Goal: Find contact information: Find contact information

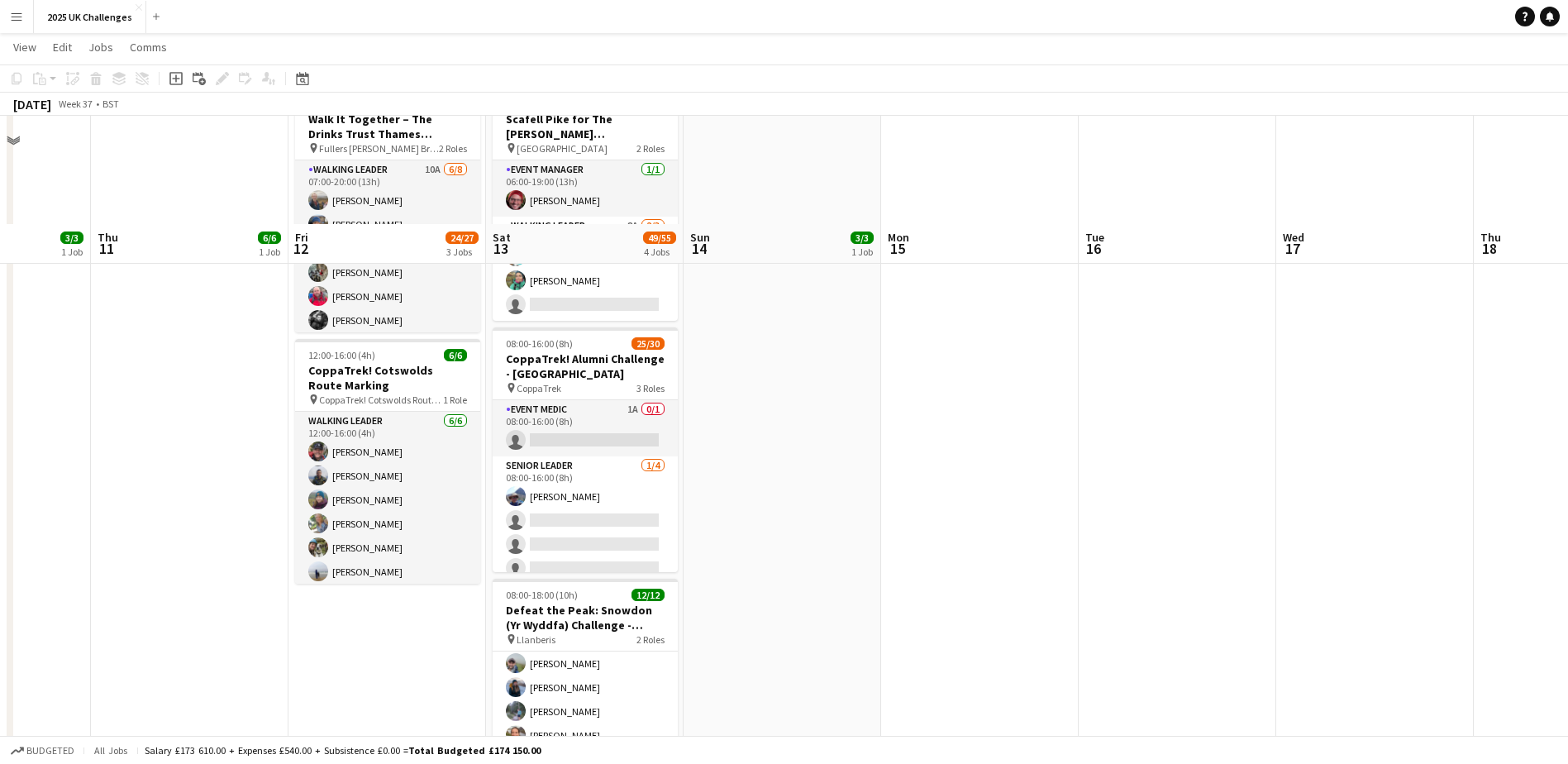
scroll to position [306, 0]
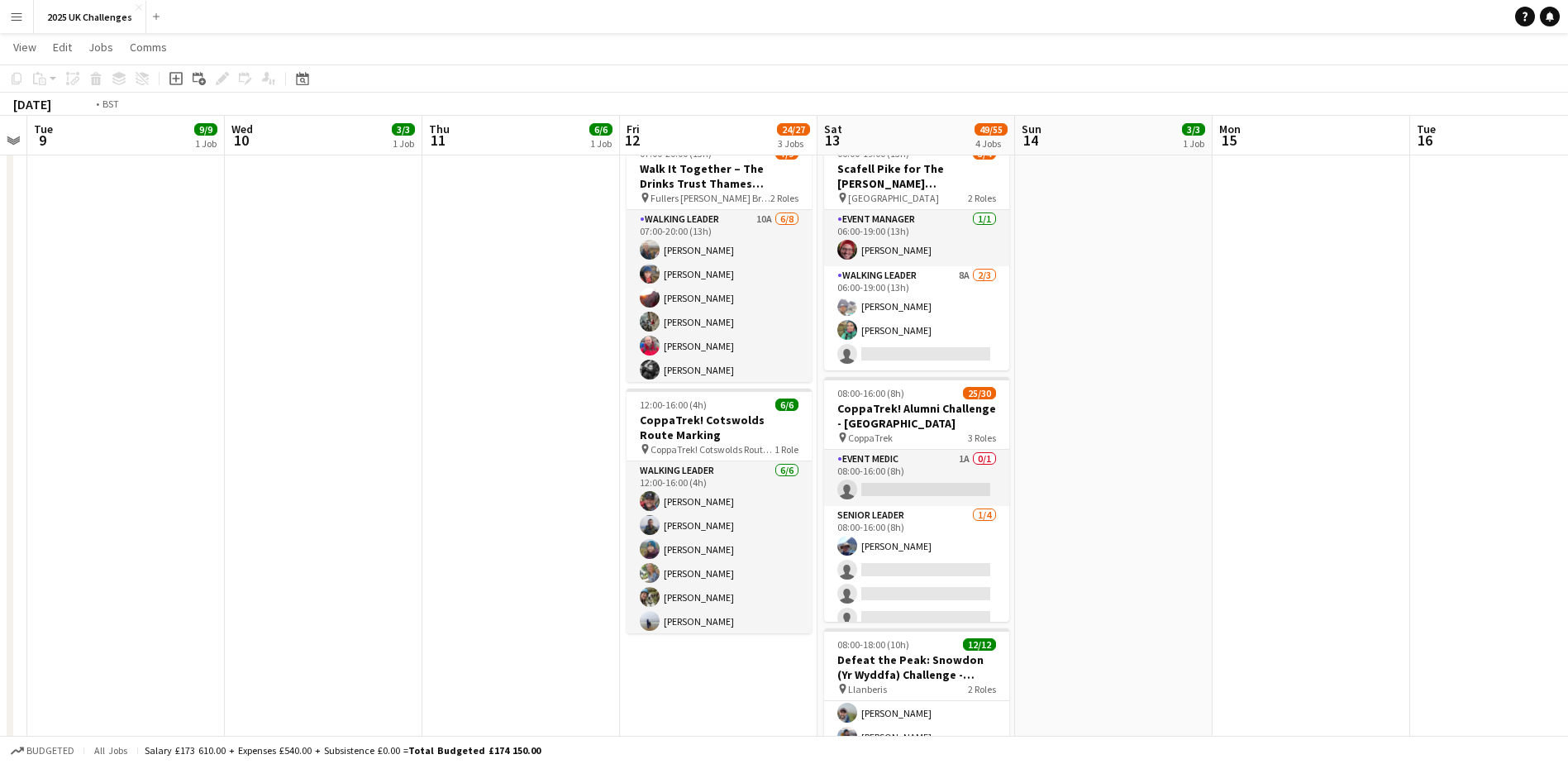
drag, startPoint x: 489, startPoint y: 556, endPoint x: 955, endPoint y: 573, distance: 466.3
click at [960, 573] on app-calendar-viewport "Sun 7 Mon 8 Tue 9 9/9 1 Job Wed 10 3/3 1 Job Thu 11 6/6 1 Job Fri 12 24/27 3 Jo…" at bounding box center [784, 371] width 1568 height 1225
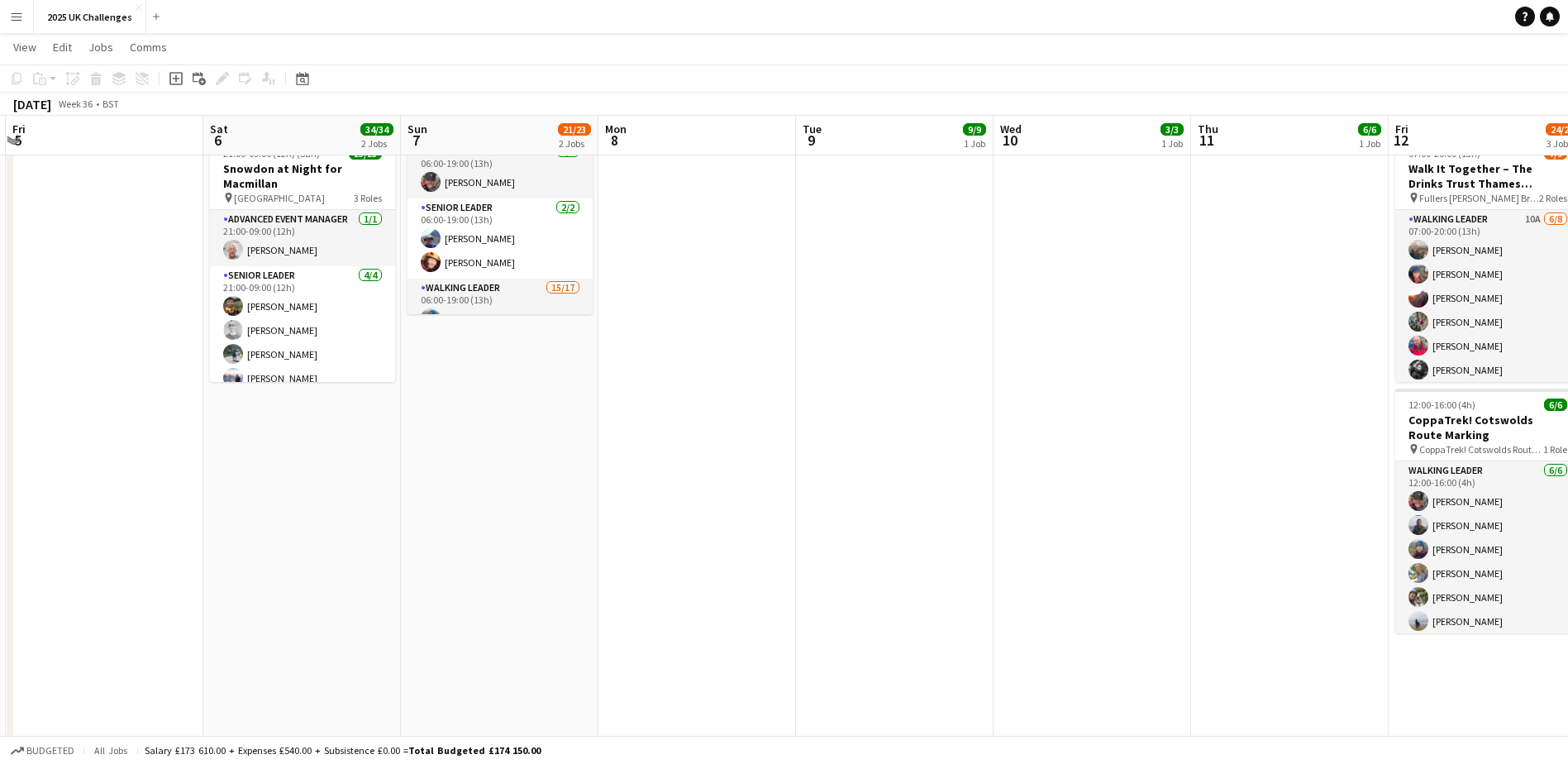
drag, startPoint x: 443, startPoint y: 559, endPoint x: 827, endPoint y: 569, distance: 384.1
click at [827, 569] on app-calendar-viewport "Wed 3 Thu 4 Fri 5 Sat 6 34/34 2 Jobs Sun 7 21/23 2 Jobs Mon 8 Tue 9 9/9 1 Job W…" at bounding box center [784, 371] width 1568 height 1225
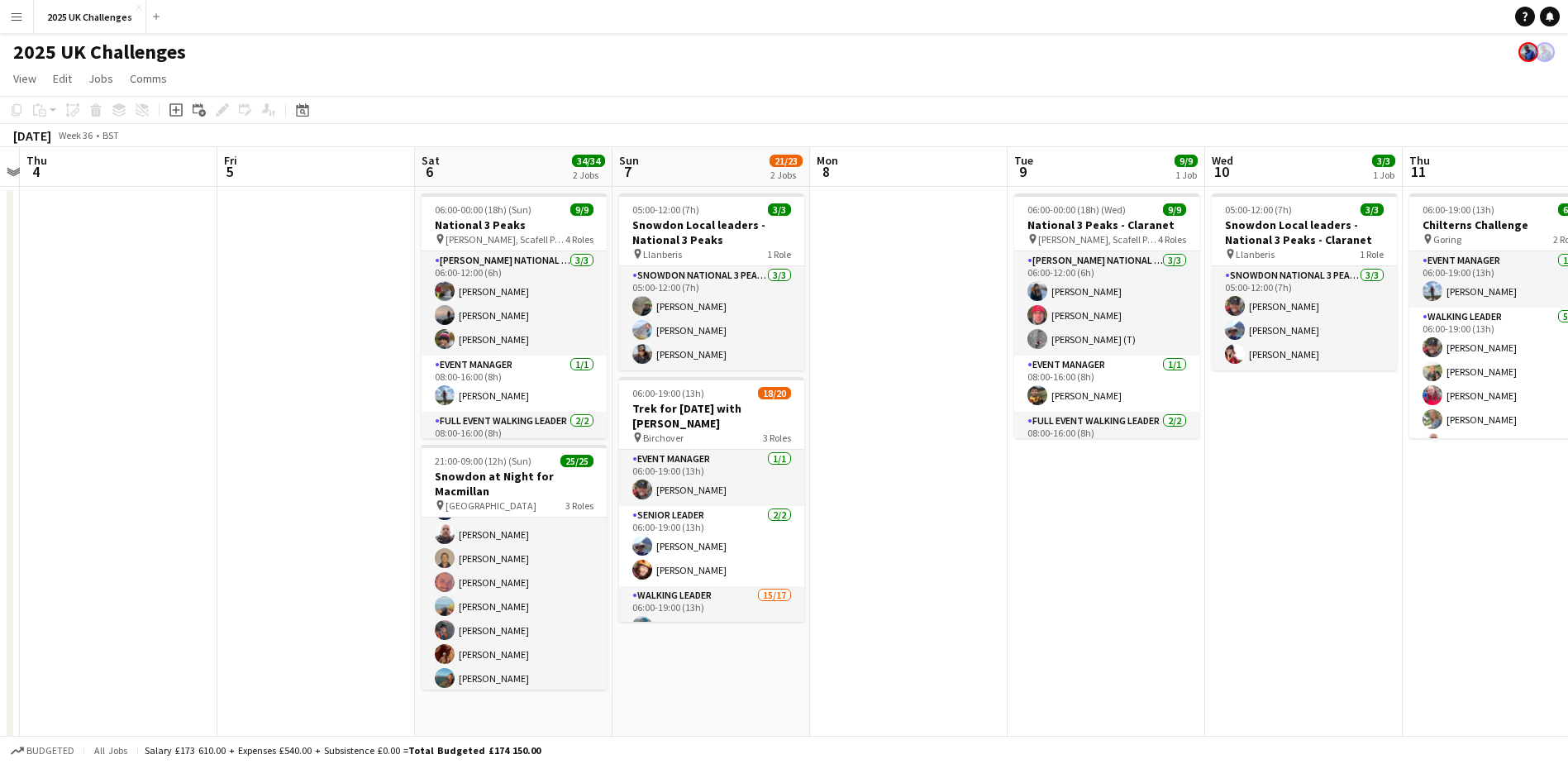
scroll to position [0, 371]
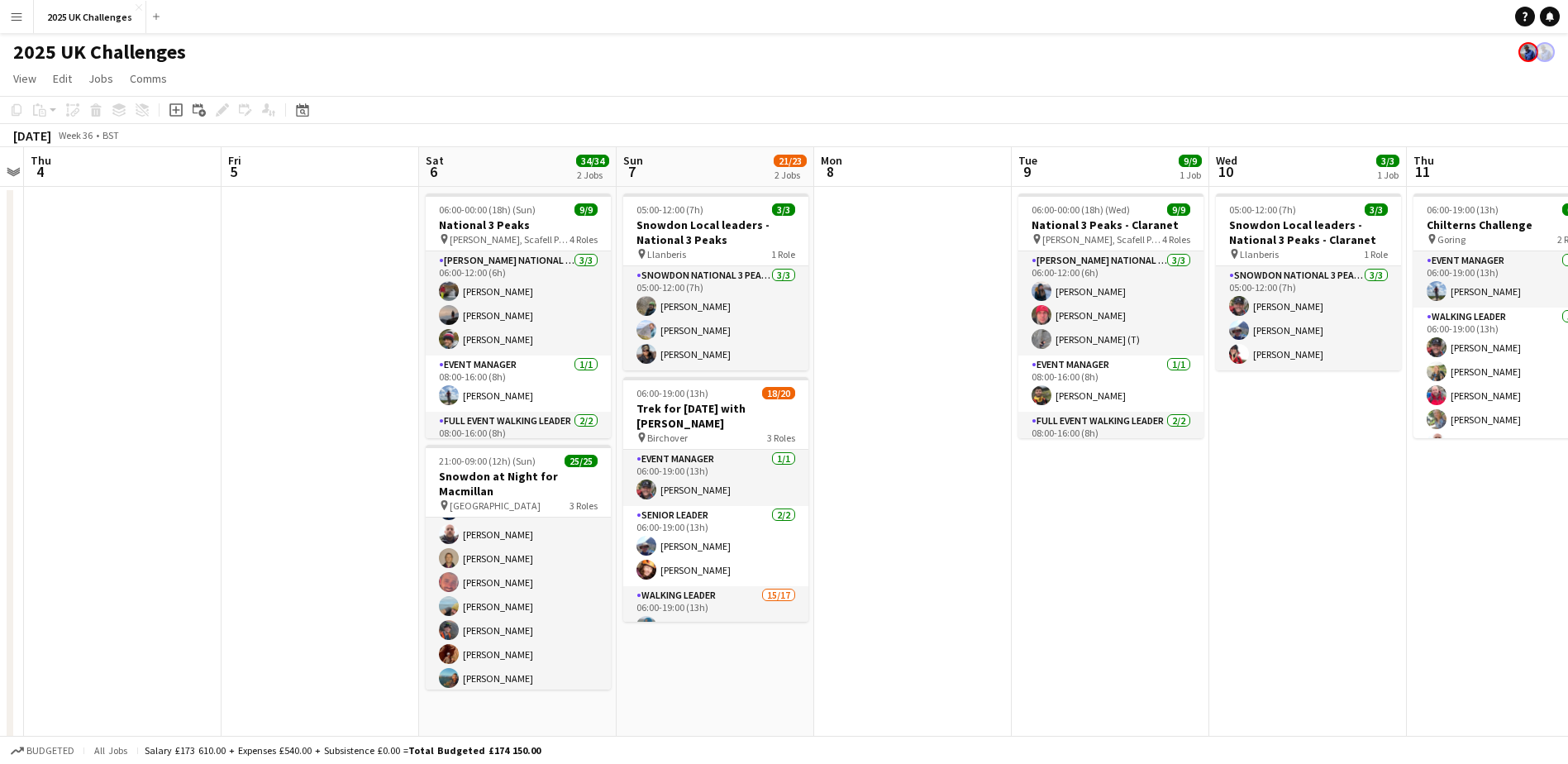
drag, startPoint x: 155, startPoint y: 547, endPoint x: 324, endPoint y: 562, distance: 169.7
click at [324, 562] on app-calendar-viewport "Tue 2 Wed 3 Thu 4 Fri 5 Sat 6 34/34 2 Jobs Sun 7 21/23 2 Jobs Mon 8 Tue 9 9/9 1…" at bounding box center [784, 719] width 1568 height 1144
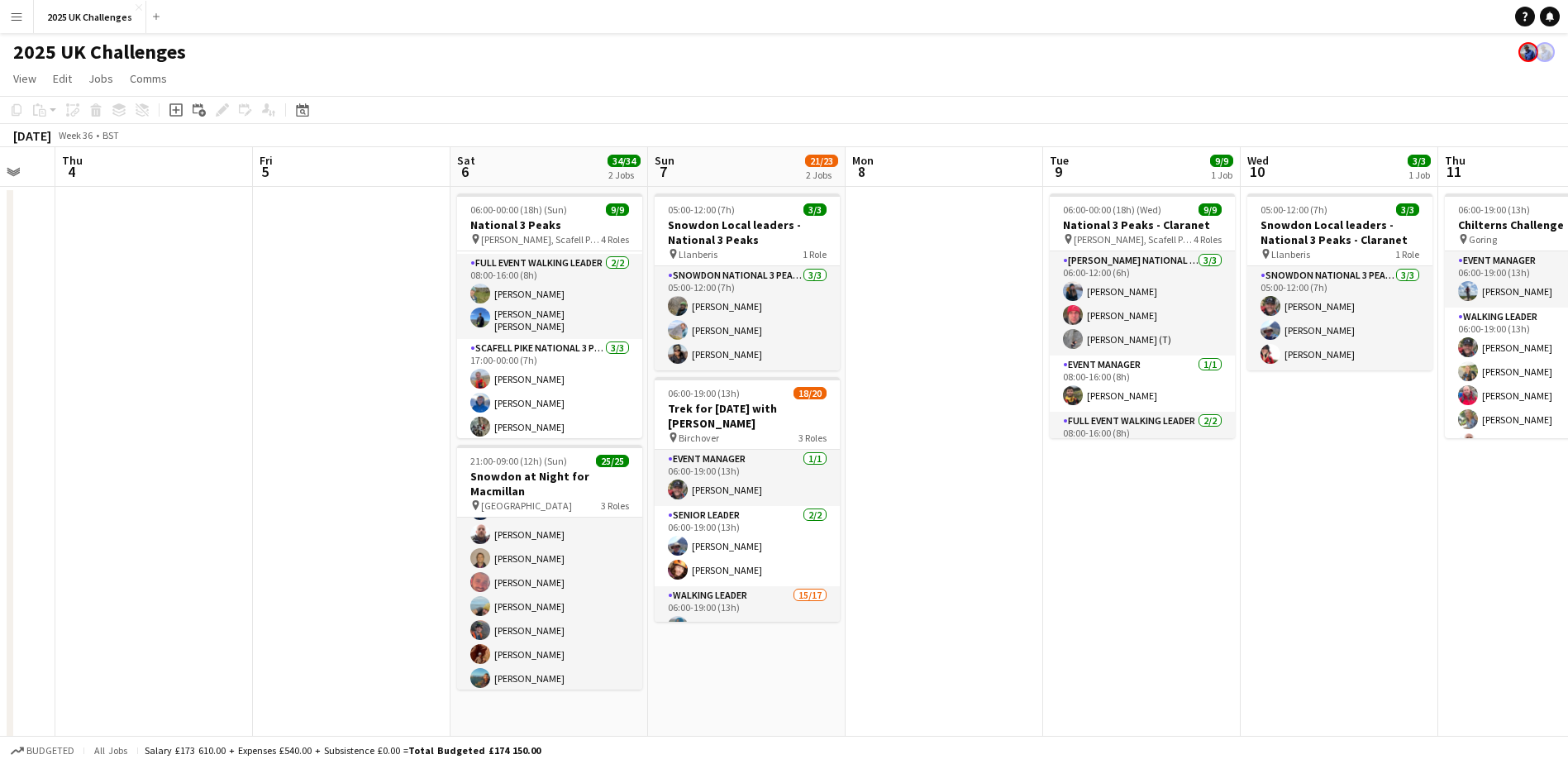
drag, startPoint x: 228, startPoint y: 405, endPoint x: 405, endPoint y: 412, distance: 177.1
click at [405, 412] on app-calendar-viewport "Tue 2 Wed 3 Thu 4 Fri 5 Sat 6 34/34 2 Jobs Sun 7 21/23 2 Jobs Mon 8 Tue 9 9/9 1…" at bounding box center [784, 719] width 1568 height 1144
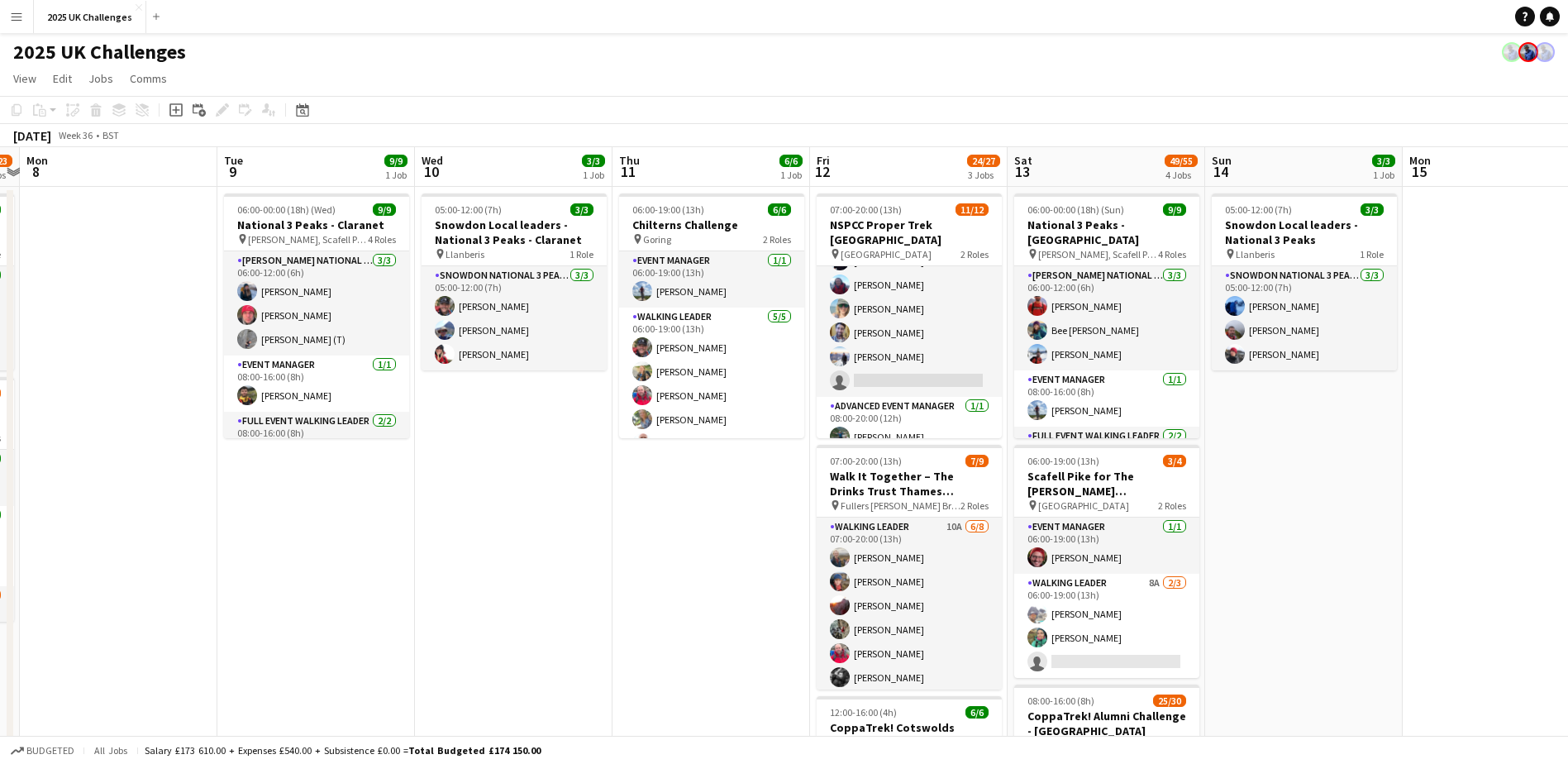
drag, startPoint x: 1295, startPoint y: 483, endPoint x: 299, endPoint y: 557, distance: 998.7
click at [299, 557] on app-calendar-viewport "Fri 5 Sat 6 34/34 2 Jobs Sun 7 21/23 2 Jobs Mon 8 Tue 9 9/9 1 Job Wed 10 3/3 1 …" at bounding box center [784, 719] width 1568 height 1144
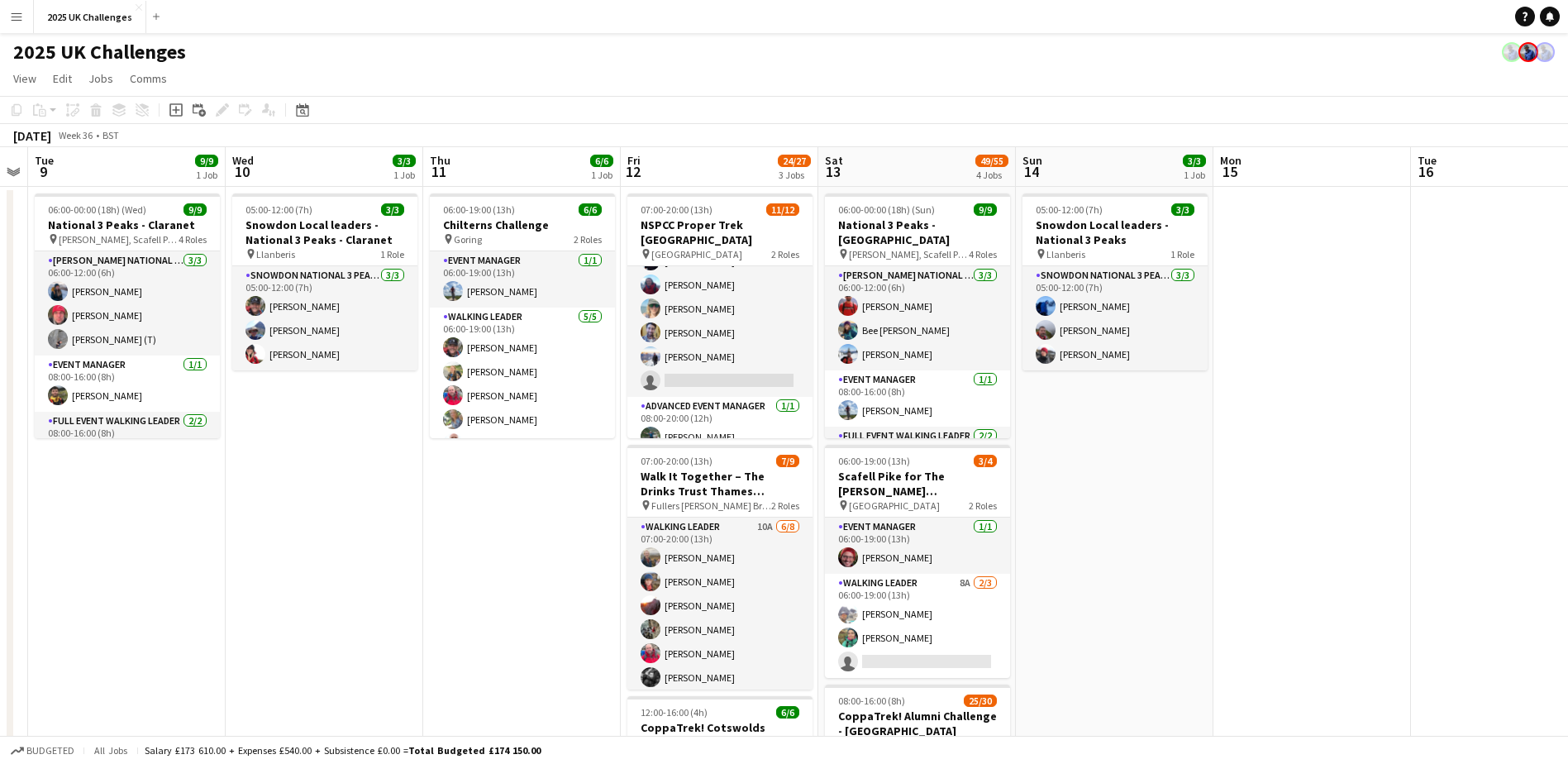
scroll to position [0, 584]
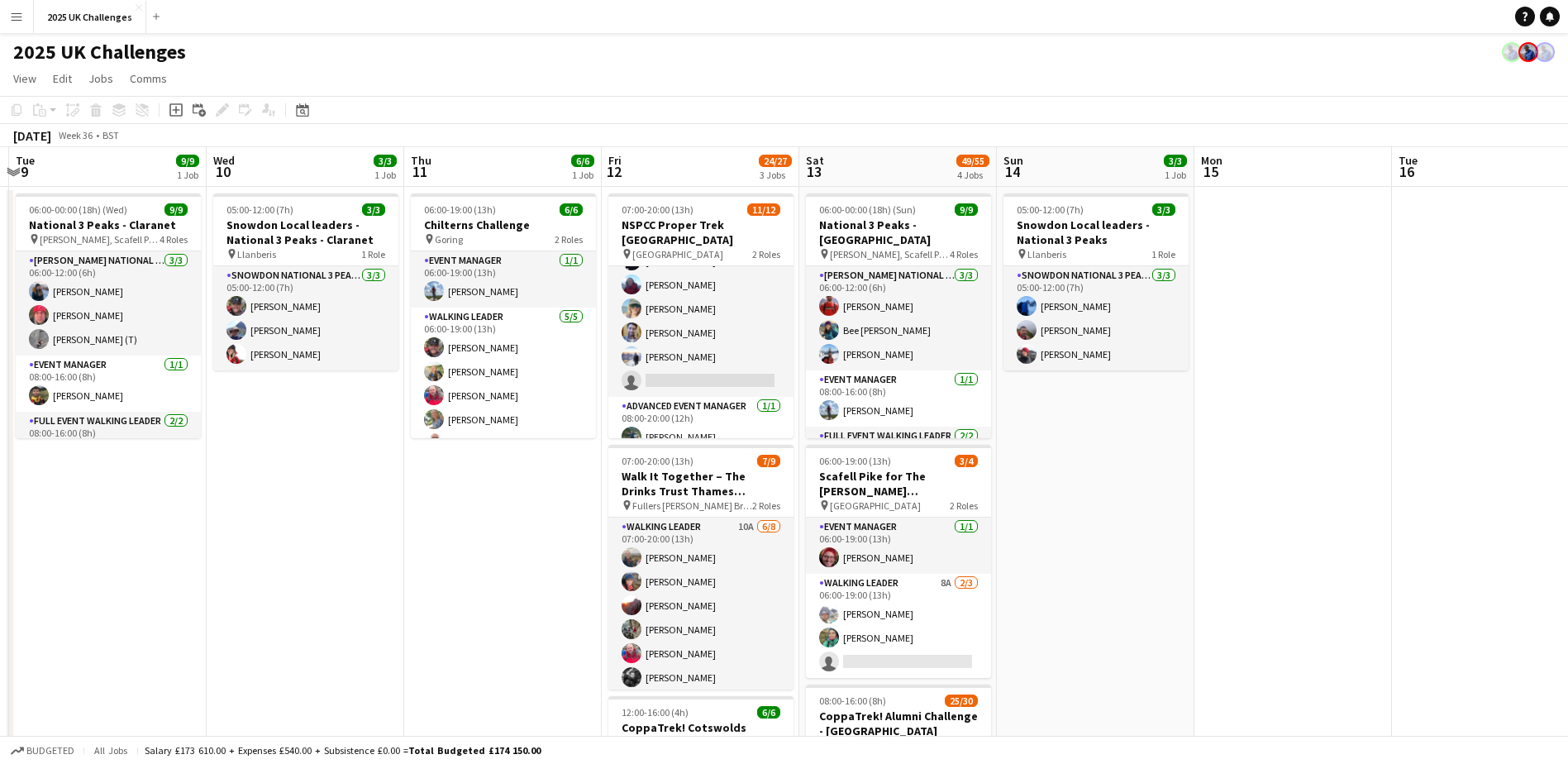
drag, startPoint x: 1323, startPoint y: 612, endPoint x: 1125, endPoint y: 628, distance: 198.6
click at [1125, 628] on app-calendar-viewport "Sat 6 34/34 2 Jobs Sun 7 21/23 2 Jobs Mon 8 Tue 9 9/9 1 Job Wed 10 3/3 1 Job Th…" at bounding box center [784, 719] width 1568 height 1144
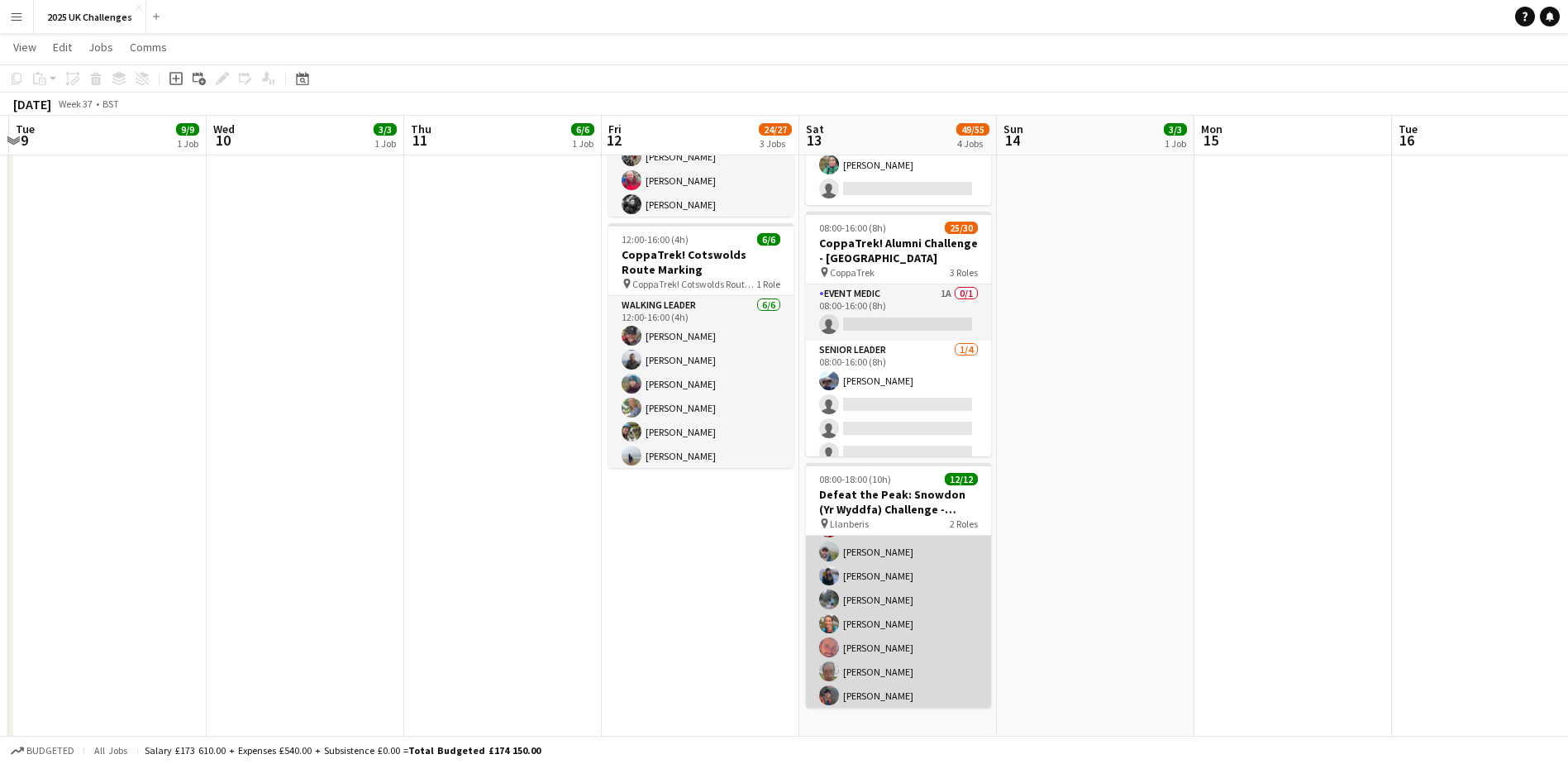
scroll to position [180, 0]
click at [912, 597] on app-card-role "Walking Leader [DATE] 08:00-18:00 (10h) [PERSON_NAME] [PERSON_NAME] [PERSON_NAM…" at bounding box center [898, 559] width 185 height 296
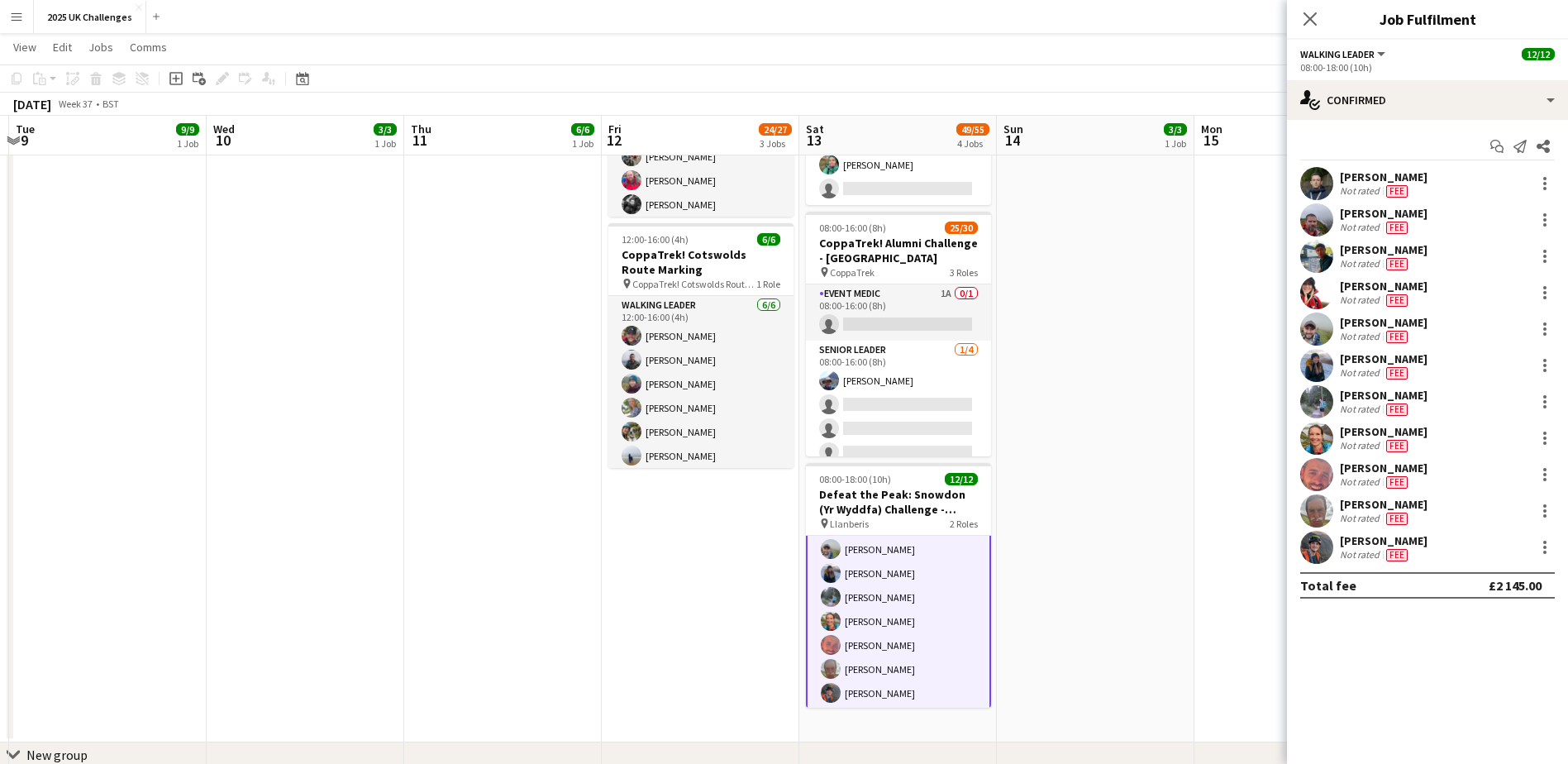
scroll to position [182, 0]
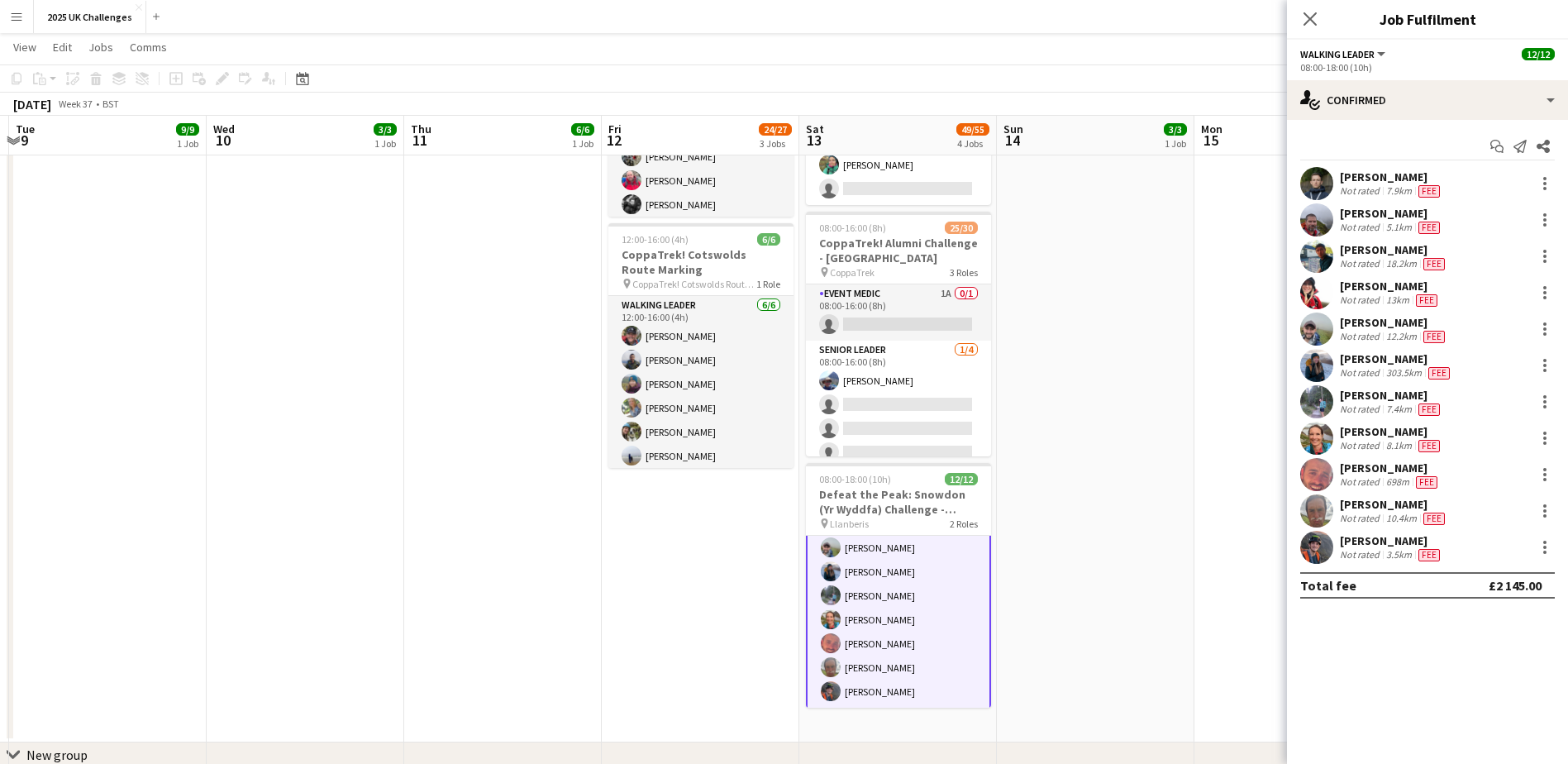
click at [1386, 407] on div "7.4km" at bounding box center [1400, 410] width 33 height 13
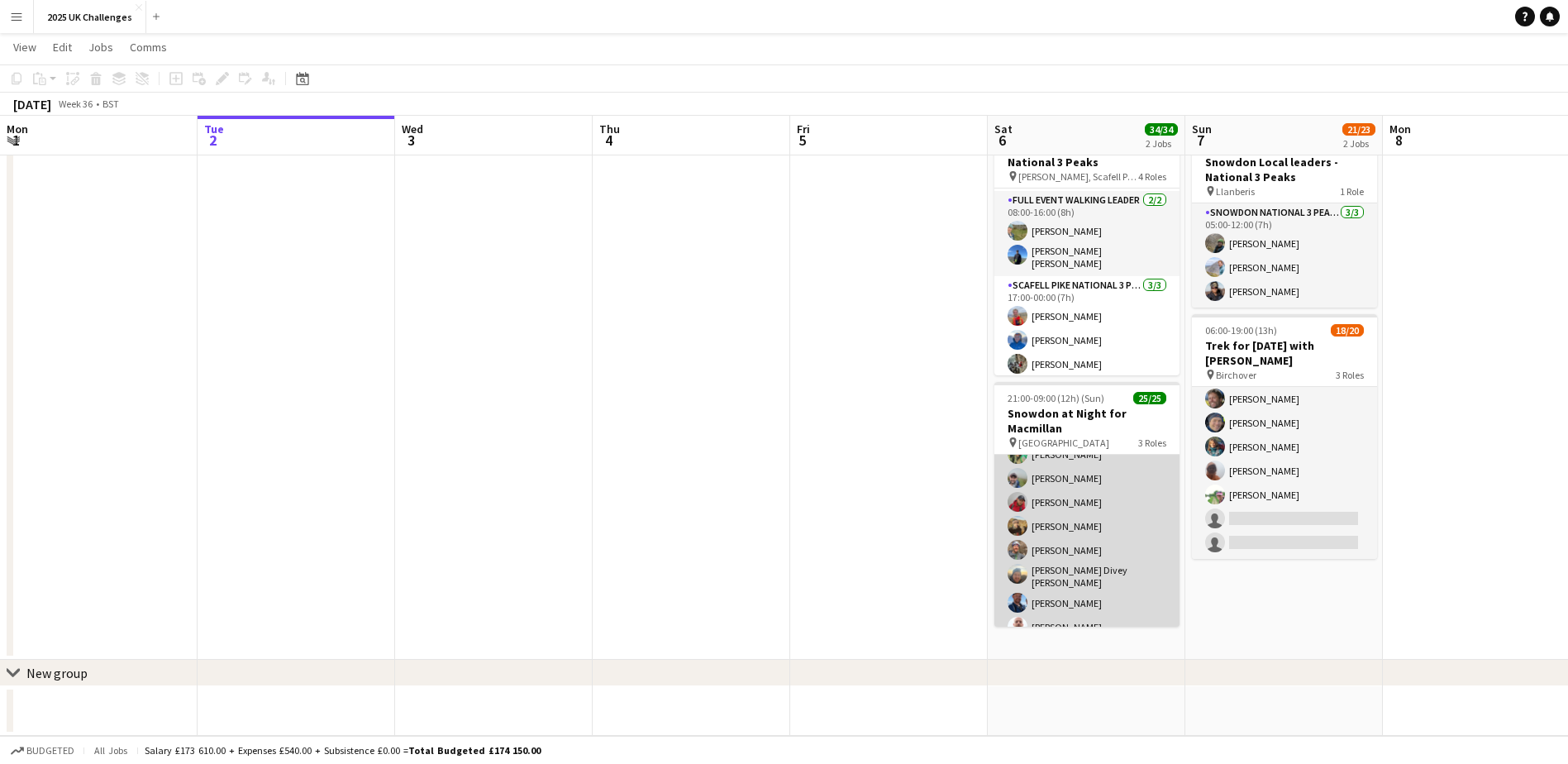
scroll to position [359, 0]
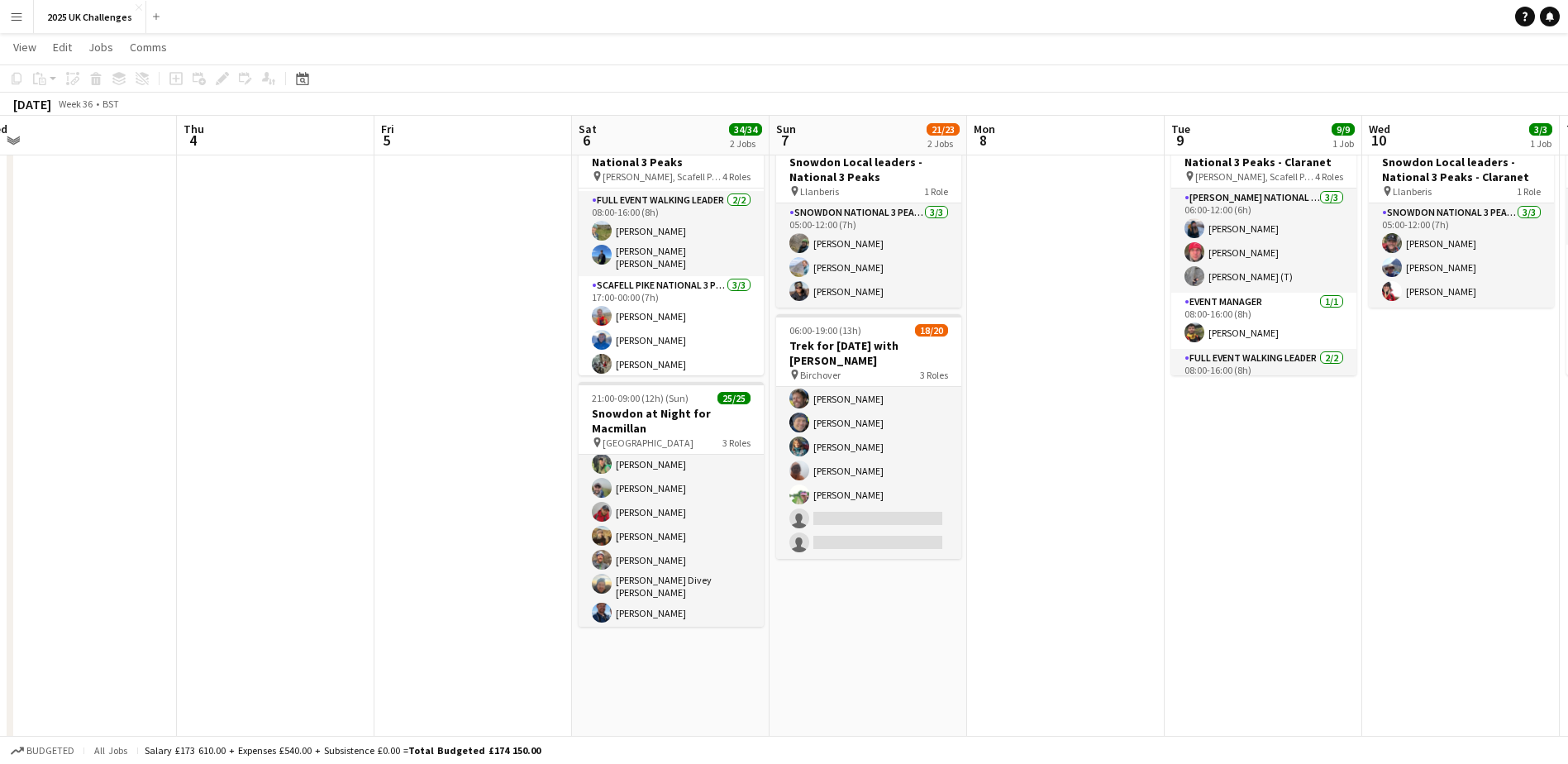
drag, startPoint x: 1258, startPoint y: 595, endPoint x: 1004, endPoint y: 592, distance: 254.0
click at [805, 618] on app-calendar-viewport "Sun 31 Mon 1 Tue 2 Wed 3 Thu 4 Fri 5 Sat 6 34/34 2 Jobs Sun 7 21/23 2 Jobs Mon …" at bounding box center [784, 495] width 1568 height 984
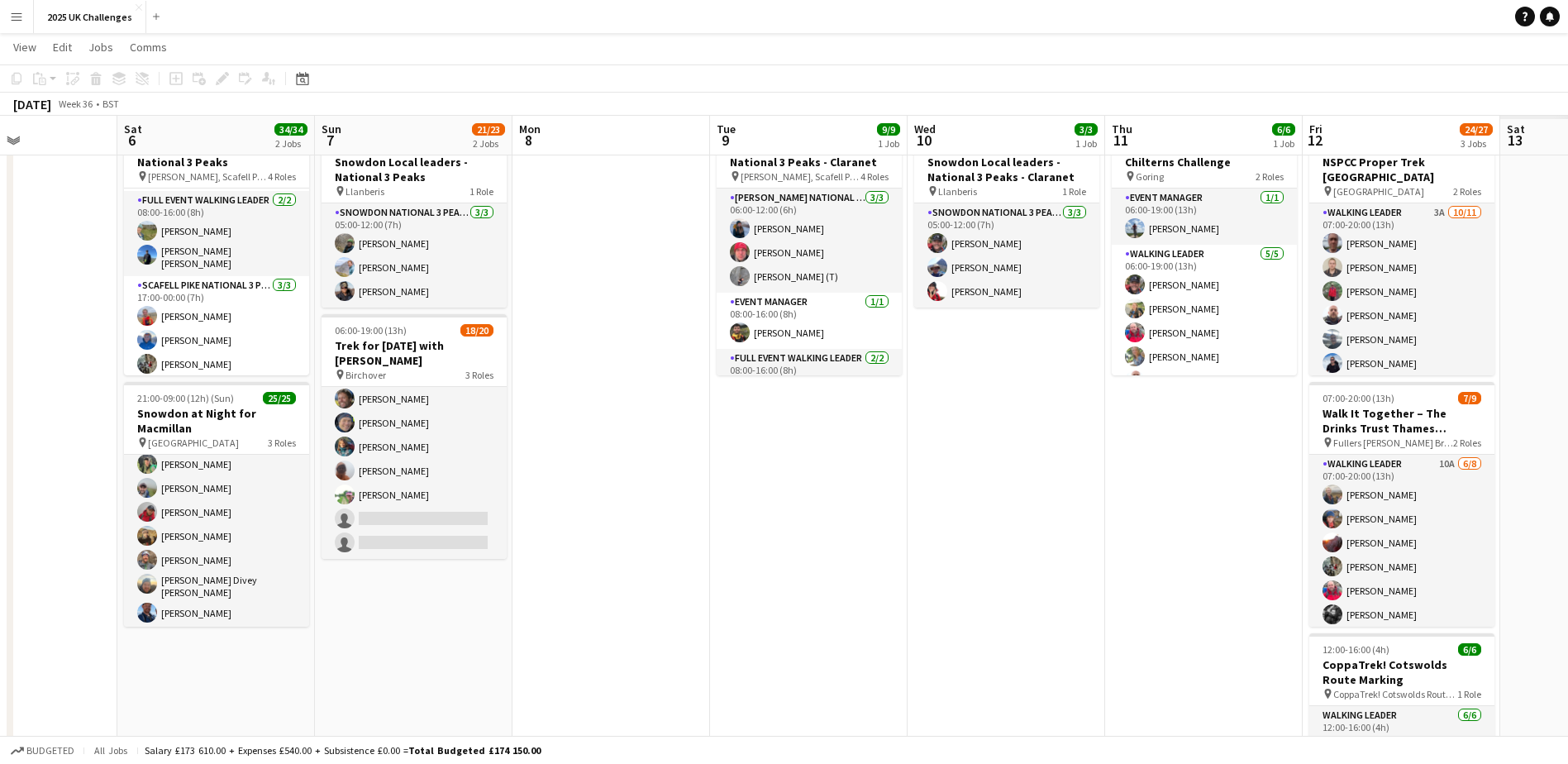
drag, startPoint x: 915, startPoint y: 607, endPoint x: 725, endPoint y: 607, distance: 190.0
click at [725, 607] on app-calendar-viewport "Tue 2 Wed 3 Thu 4 Fri 5 Sat 6 34/34 2 Jobs Sun 7 21/23 2 Jobs Mon 8 Tue 9 9/9 1…" at bounding box center [784, 495] width 1568 height 984
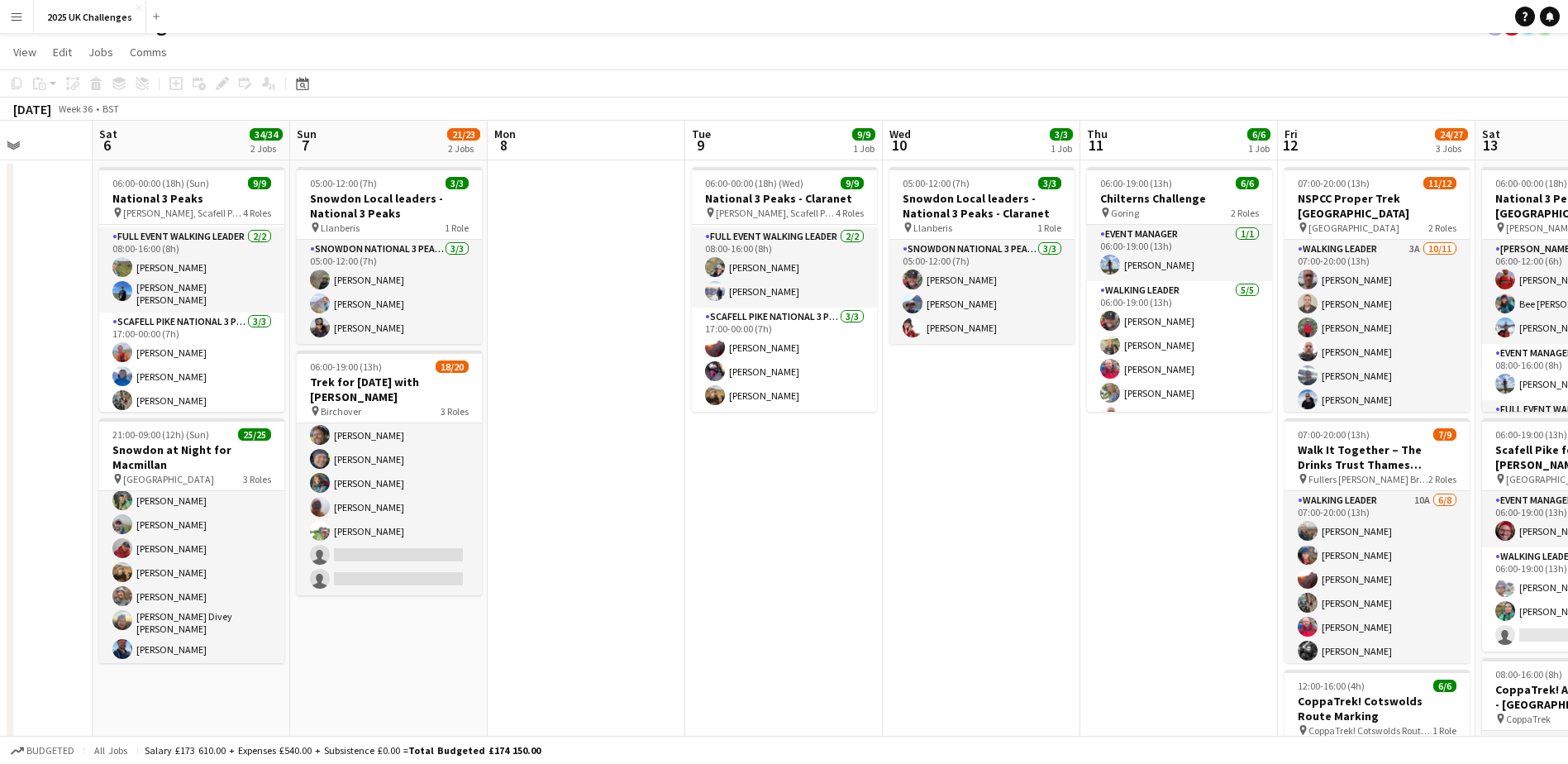
scroll to position [0, 0]
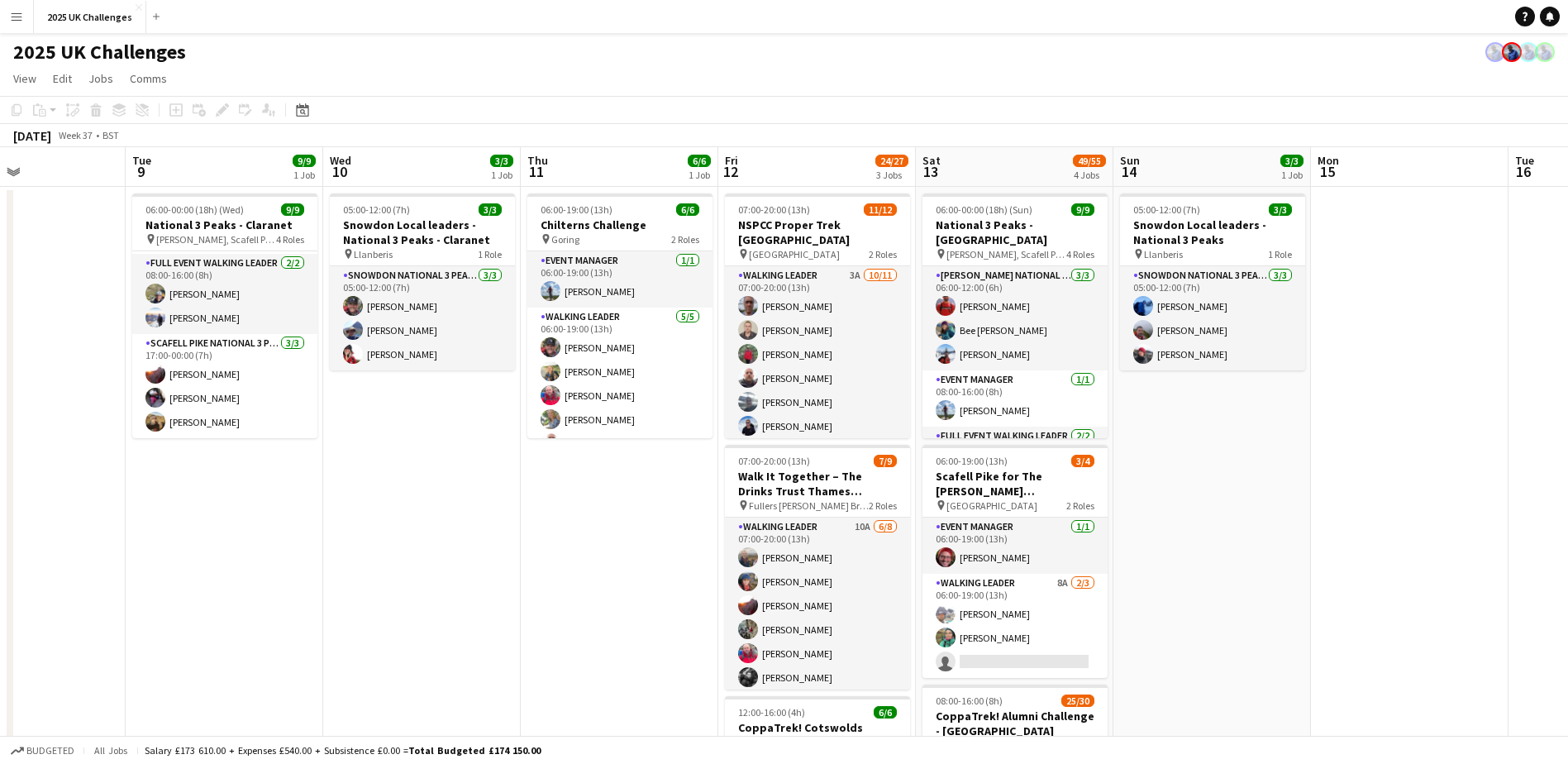
drag, startPoint x: 661, startPoint y: 566, endPoint x: 234, endPoint y: 560, distance: 427.0
click at [234, 561] on app-calendar-viewport "Sat 6 34/34 2 Jobs Sun 7 21/23 2 Jobs Mon 8 Tue 9 9/9 1 Job Wed 10 3/3 1 Job Th…" at bounding box center [784, 719] width 1568 height 1144
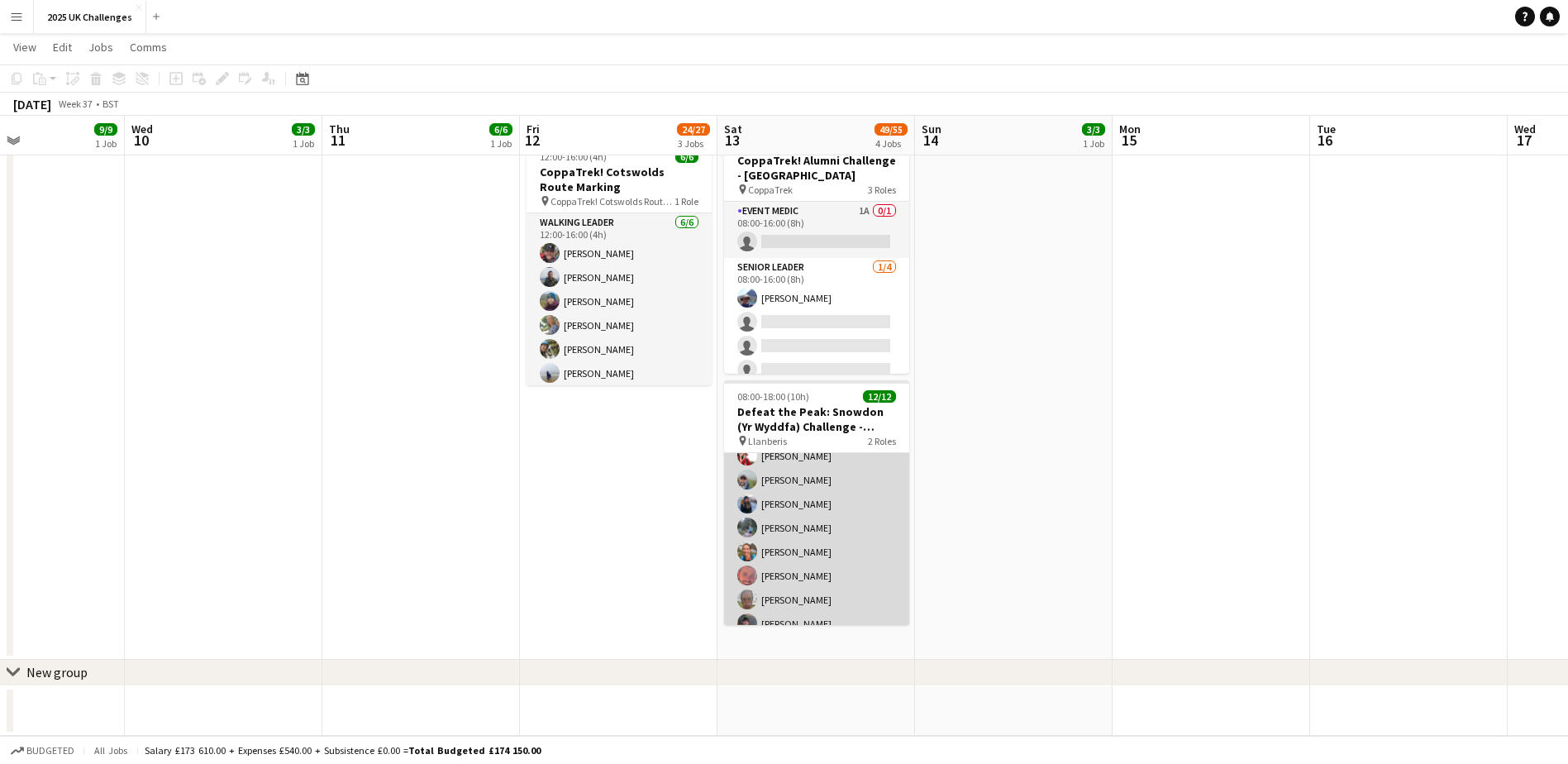
scroll to position [180, 0]
click at [805, 511] on app-card-role "Walking Leader [DATE] 08:00-18:00 (10h) [PERSON_NAME] [PERSON_NAME] [PERSON_NAM…" at bounding box center [817, 477] width 185 height 296
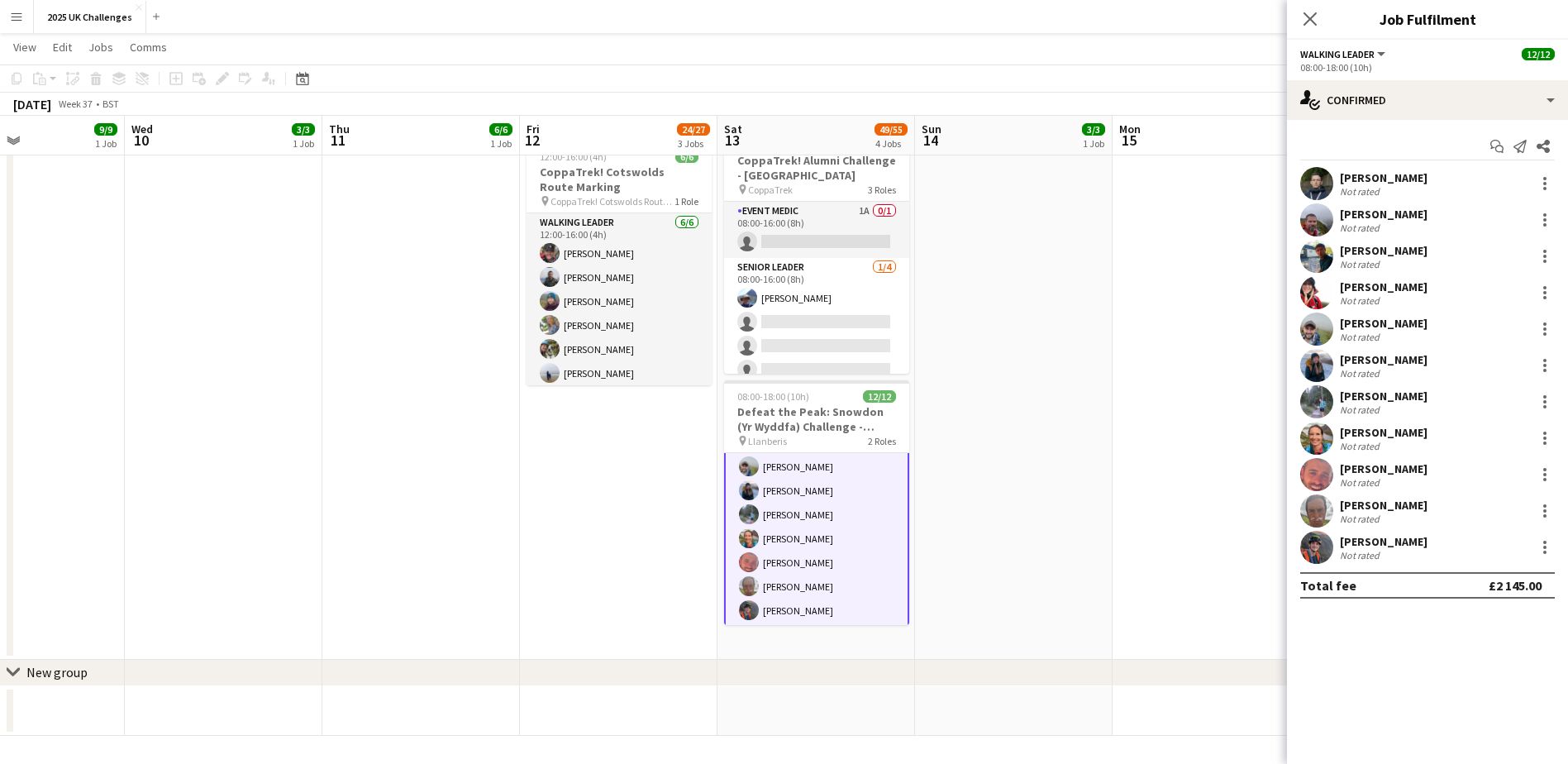
scroll to position [182, 0]
click at [1377, 397] on div "[PERSON_NAME]" at bounding box center [1384, 396] width 88 height 15
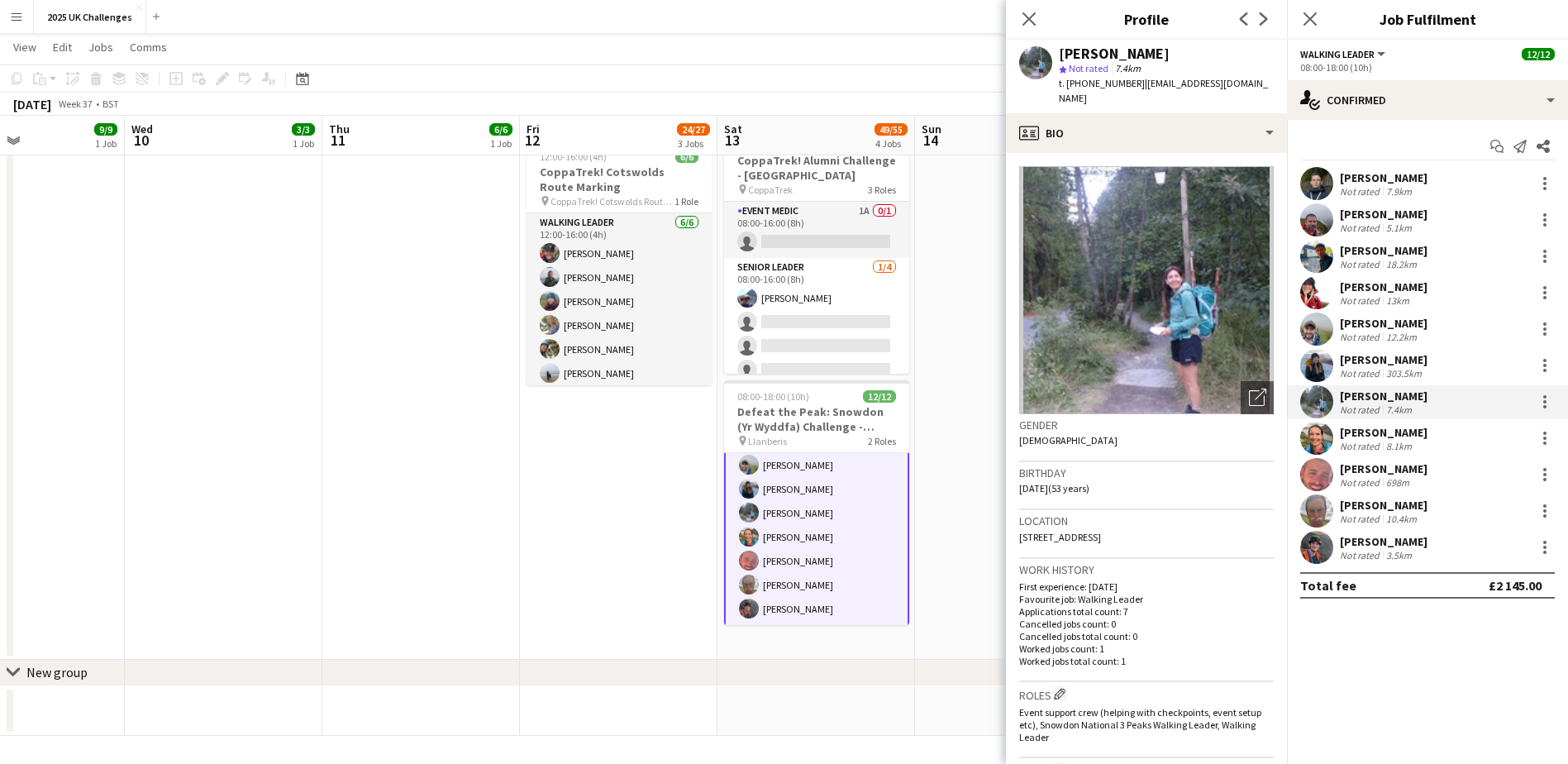
drag, startPoint x: 1272, startPoint y: 82, endPoint x: 1137, endPoint y: 88, distance: 135.1
click at [1137, 88] on div "Tamsin Fretwell star Not rated 7.4km t. +447879866017 | tamsinfretwell@hotmail.…" at bounding box center [1147, 76] width 281 height 74
copy span "tamsinfretwell@hotmail.co.uk"
click at [535, 579] on app-date-cell "07:00-20:00 (13h) 11/12 NSPCC Proper Trek London pin Central London 2 Roles Wal…" at bounding box center [618, 146] width 197 height 1028
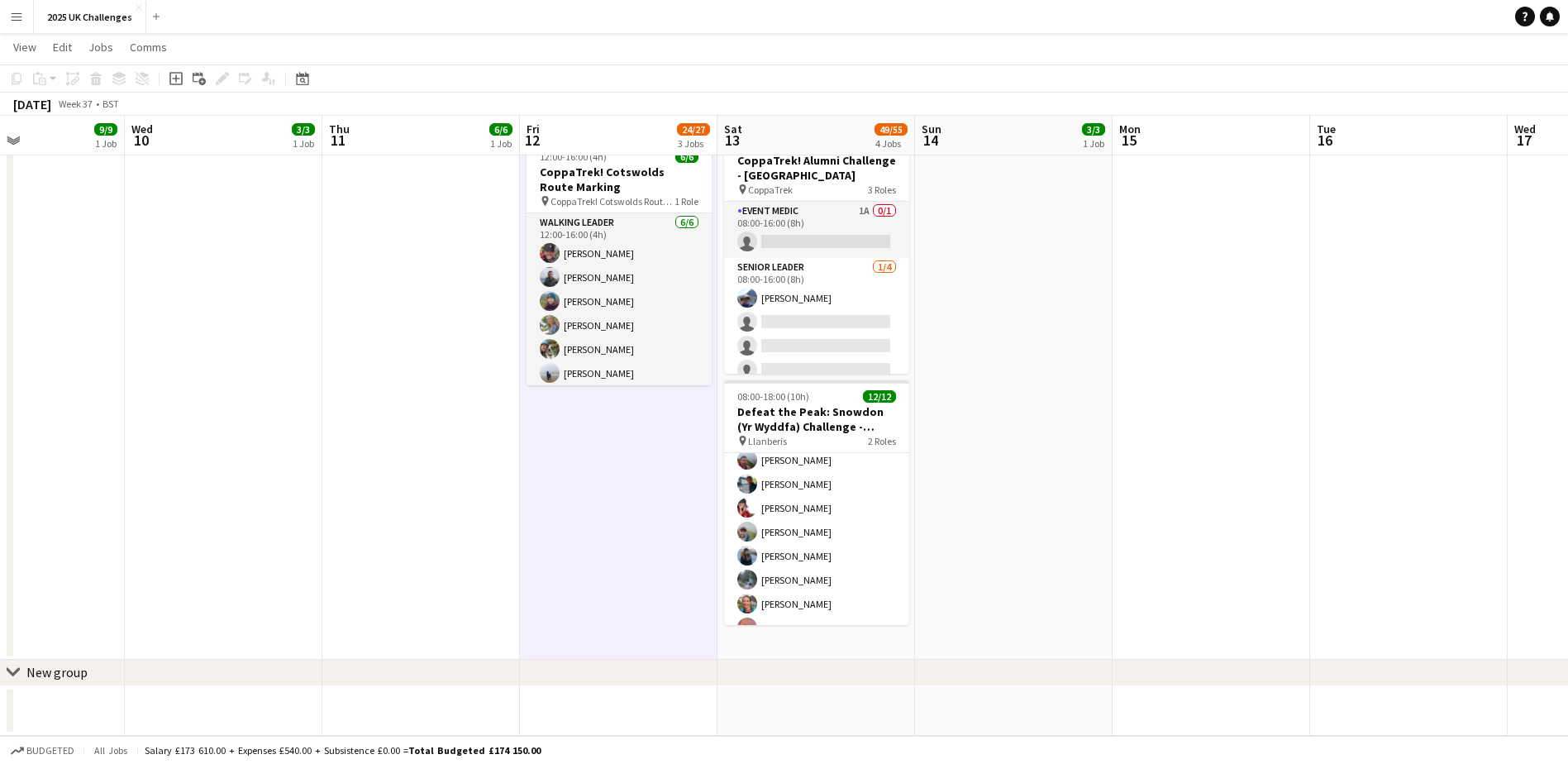
scroll to position [0, 0]
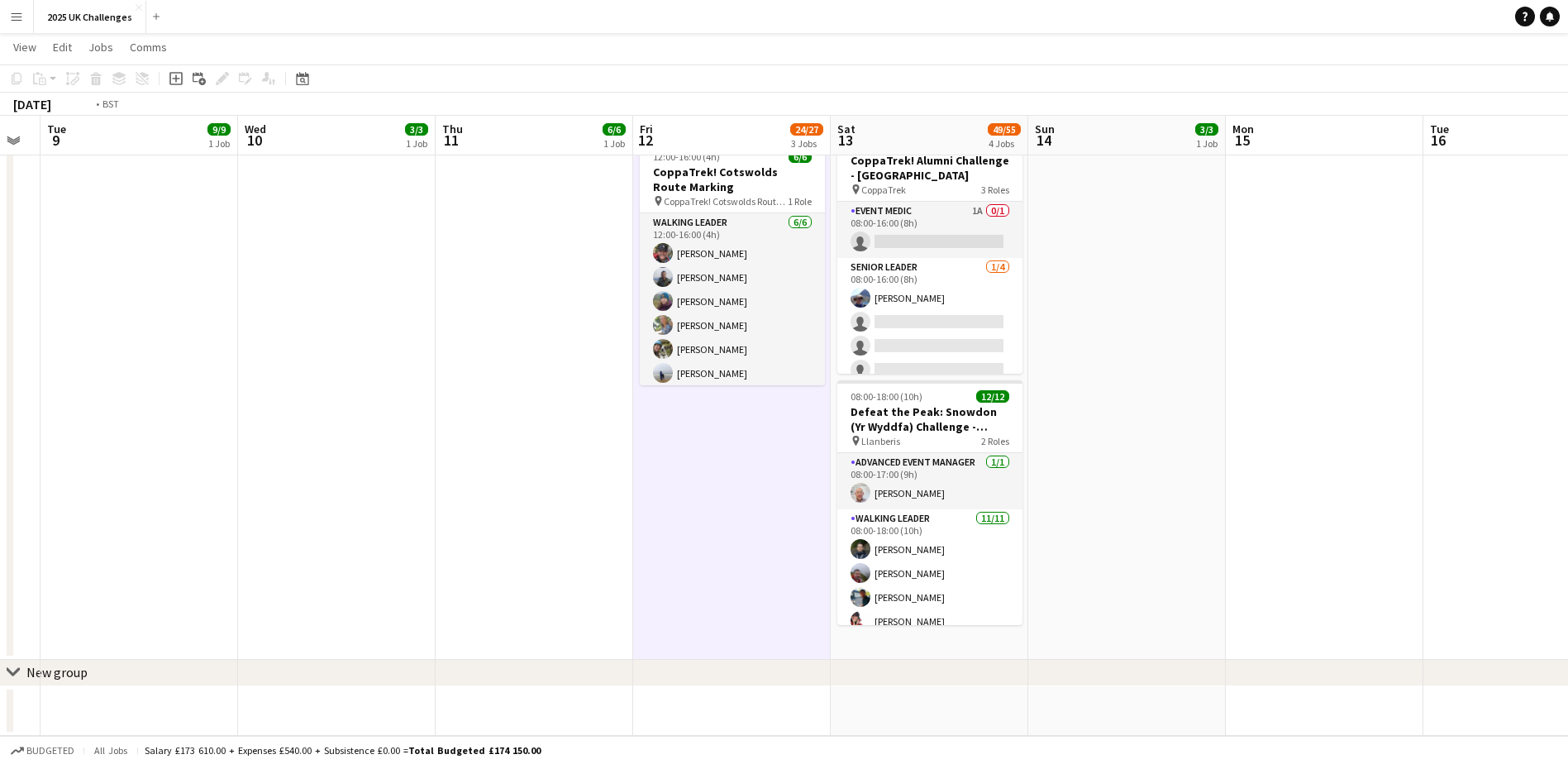
drag, startPoint x: 416, startPoint y: 478, endPoint x: 974, endPoint y: 488, distance: 558.1
click at [975, 488] on app-calendar-viewport "Sun 7 21/23 2 Jobs Mon 8 Tue 9 9/9 1 Job Wed 10 3/3 1 Job Thu 11 6/6 1 Job Fri …" at bounding box center [784, 124] width 1568 height 1225
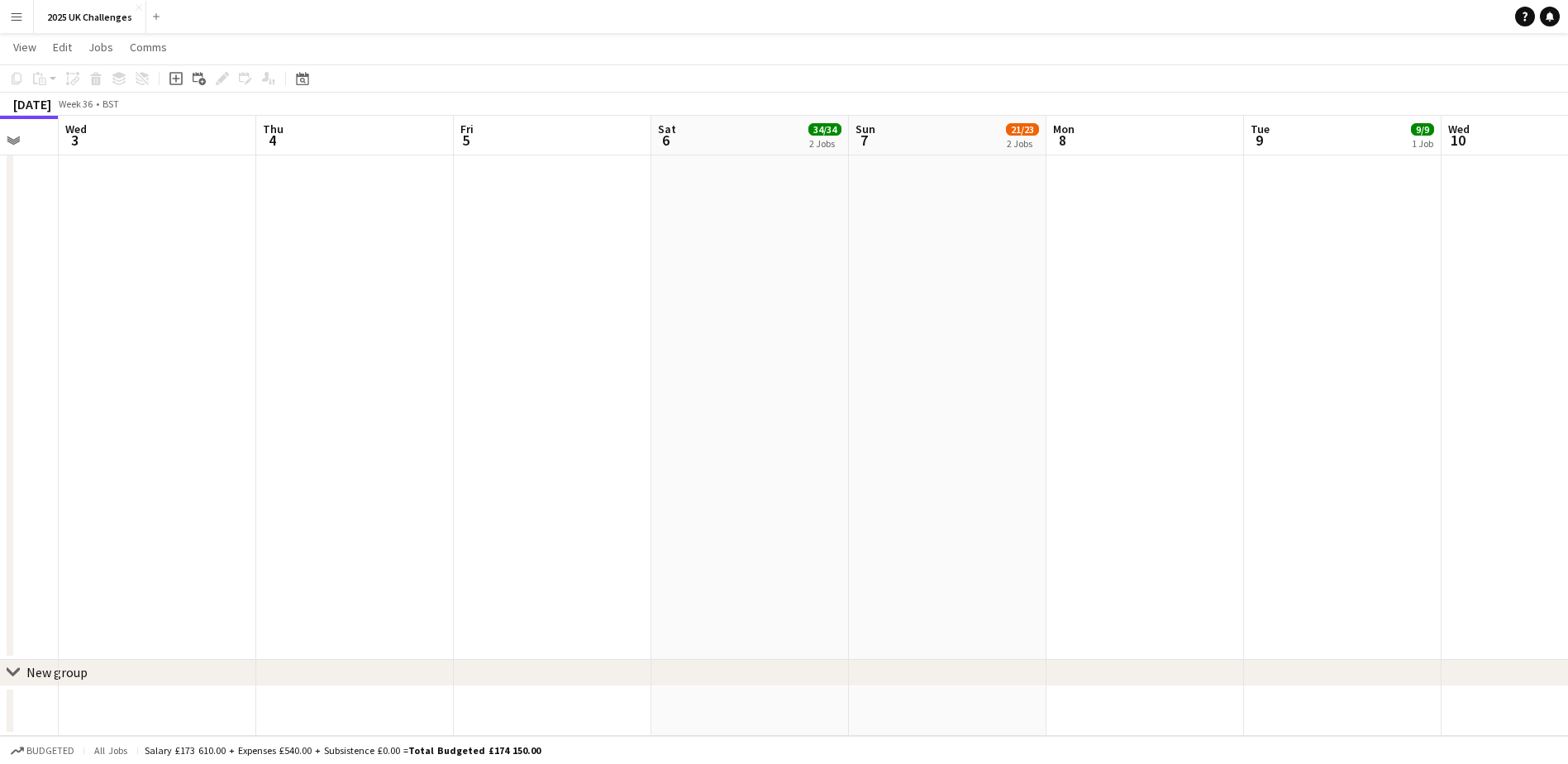
drag, startPoint x: 1013, startPoint y: 596, endPoint x: 1076, endPoint y: 626, distance: 69.8
click at [1233, 619] on app-calendar-viewport "Mon 1 Tue 2 Wed 3 Thu 4 Fri 5 Sat 6 34/34 2 Jobs Sun 7 21/23 2 Jobs Mon 8 Tue 9…" at bounding box center [784, 124] width 1568 height 1225
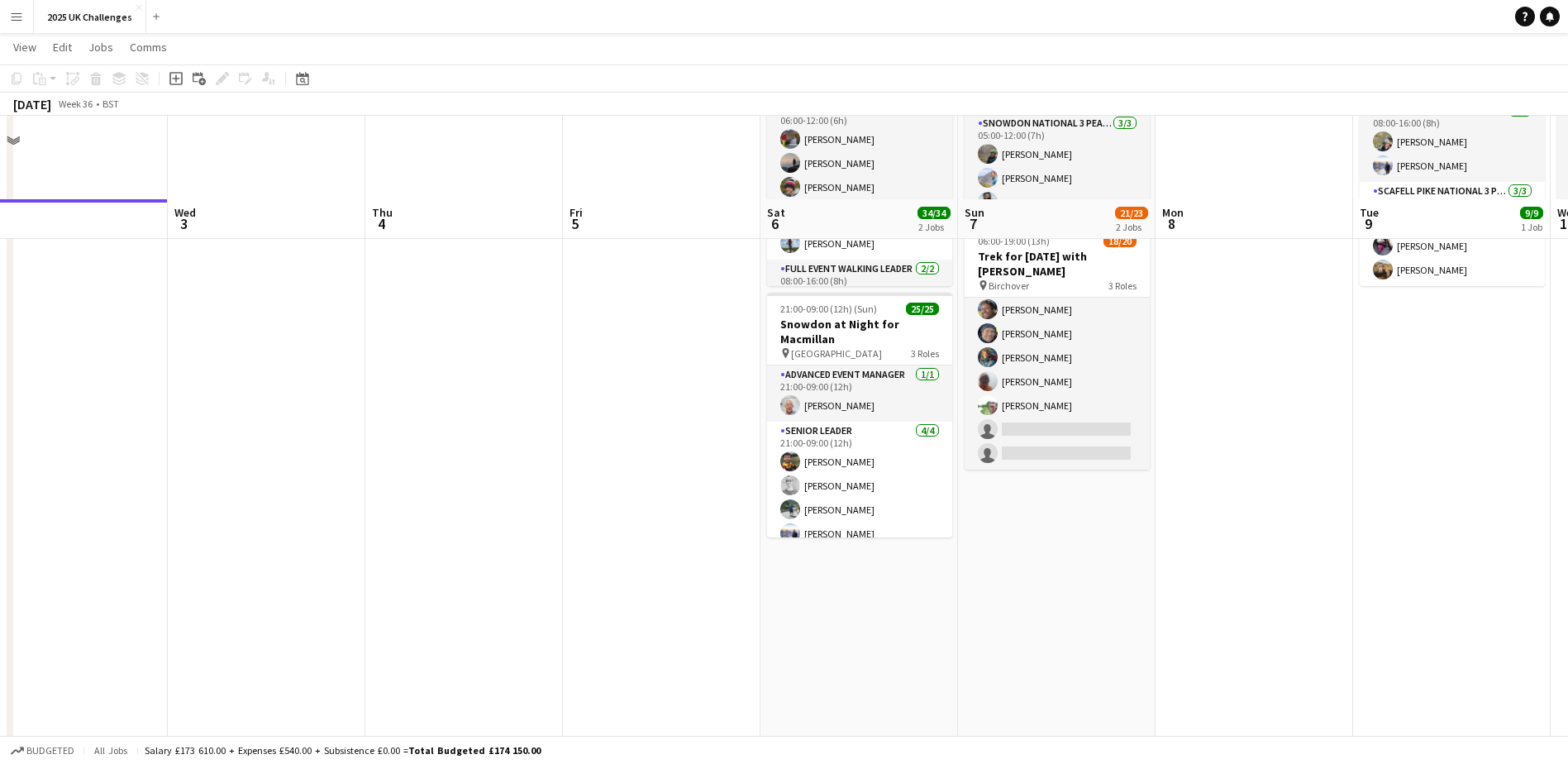
scroll to position [141, 0]
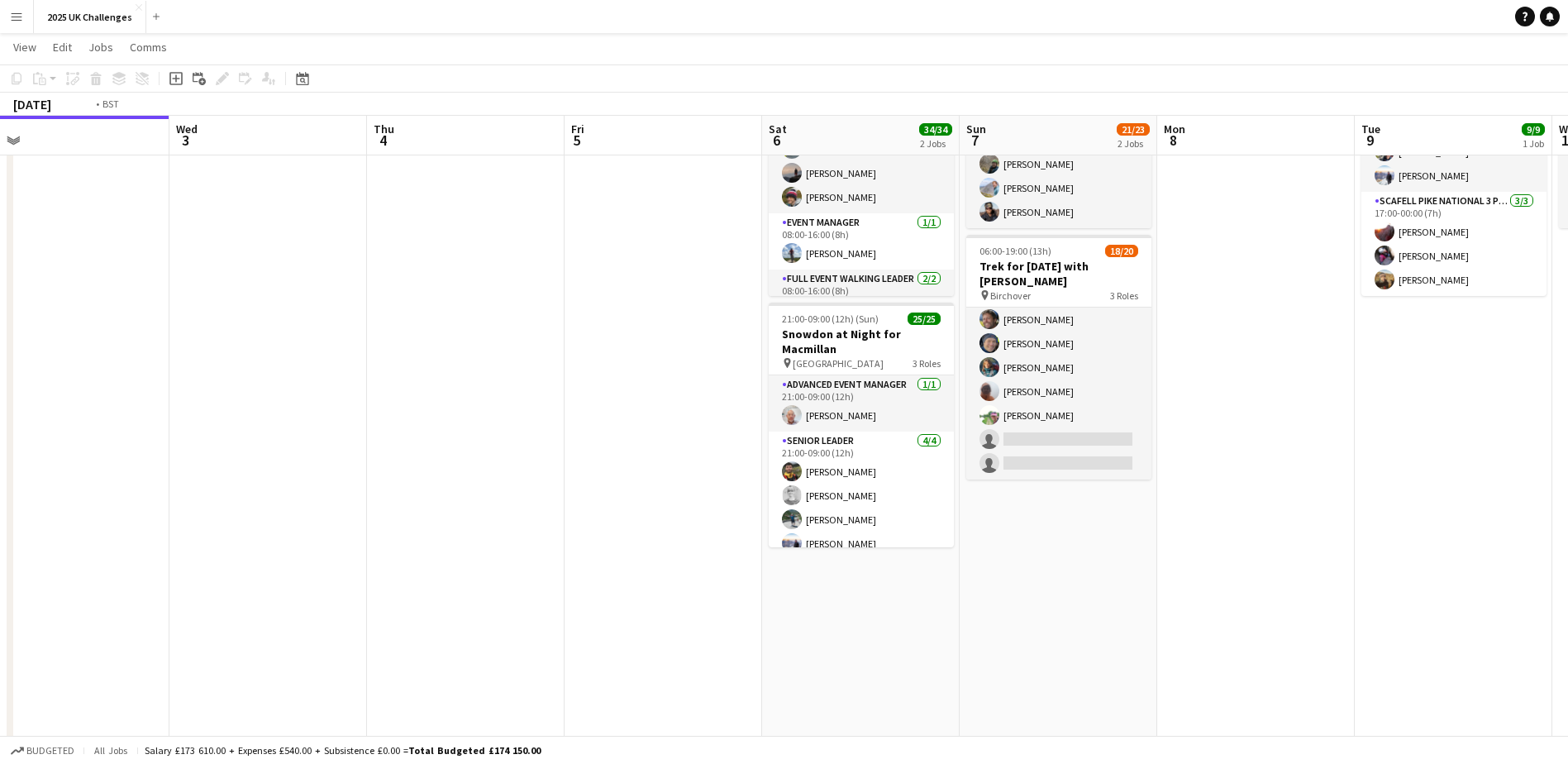
drag, startPoint x: 403, startPoint y: 591, endPoint x: 1215, endPoint y: 624, distance: 812.7
click at [1245, 623] on app-calendar-viewport "Sun 31 Mon 1 Tue 2 Wed 3 Thu 4 Fri 5 Sat 6 34/34 2 Jobs Sun 7 21/23 2 Jobs Mon …" at bounding box center [784, 537] width 1568 height 1225
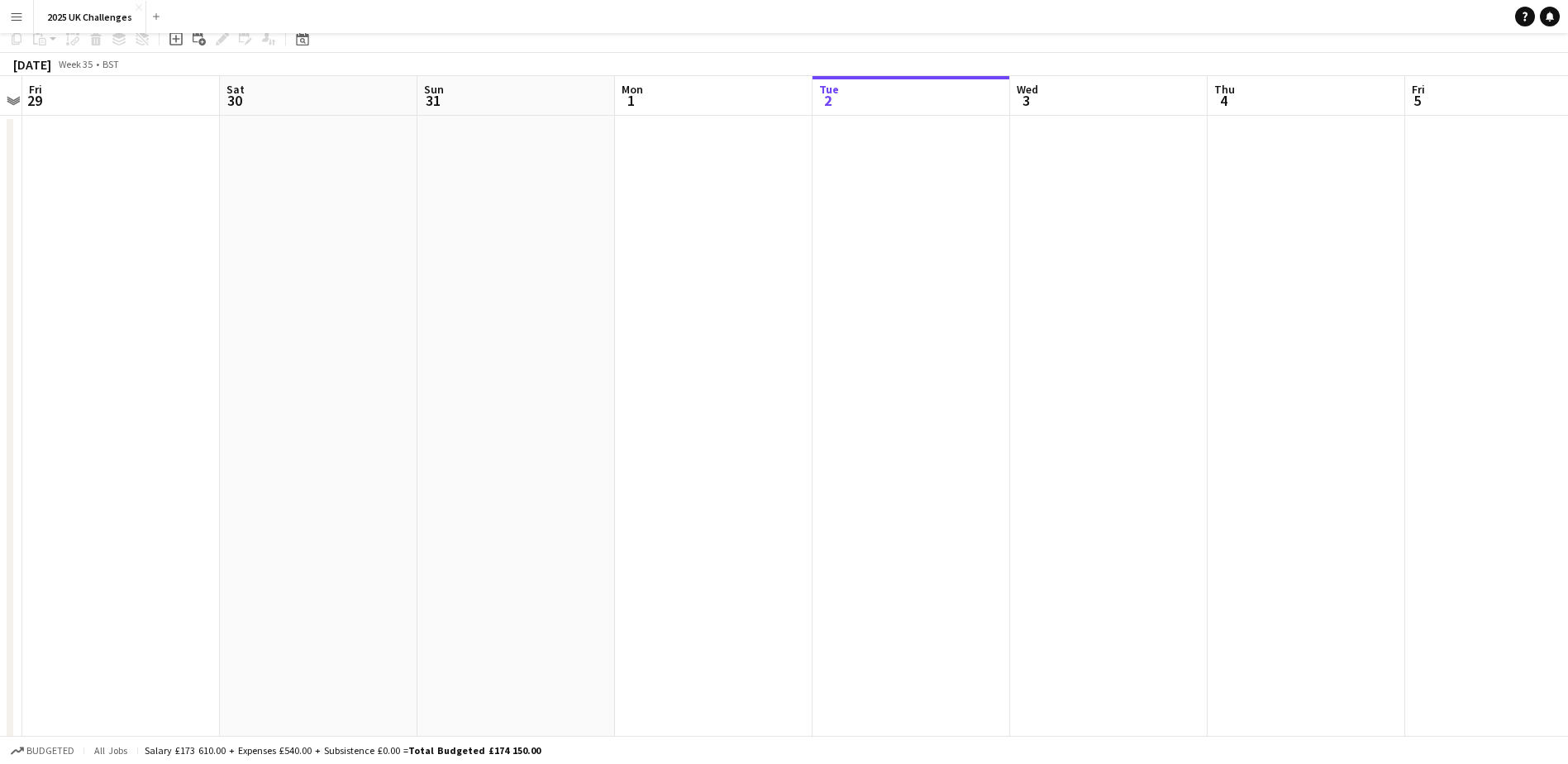
scroll to position [0, 0]
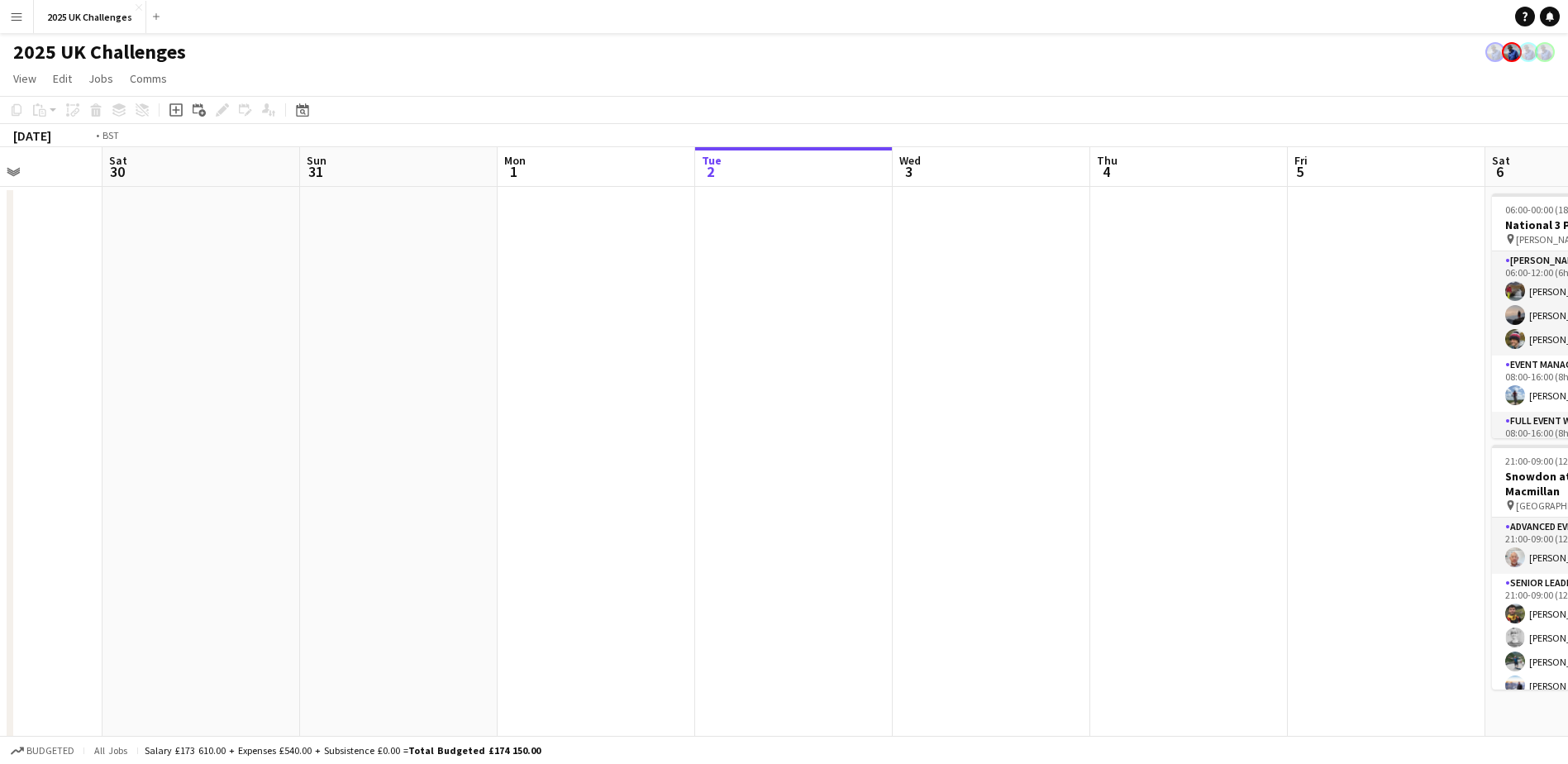
drag, startPoint x: 885, startPoint y: 623, endPoint x: 130, endPoint y: 573, distance: 756.7
click at [130, 573] on app-calendar-viewport "Wed 27 Thu 28 Fri 29 Sat 30 Sun 31 Mon 1 Tue 2 Wed 3 Thu 4 Fri 5 Sat 6 34/34 2 …" at bounding box center [784, 719] width 1568 height 1144
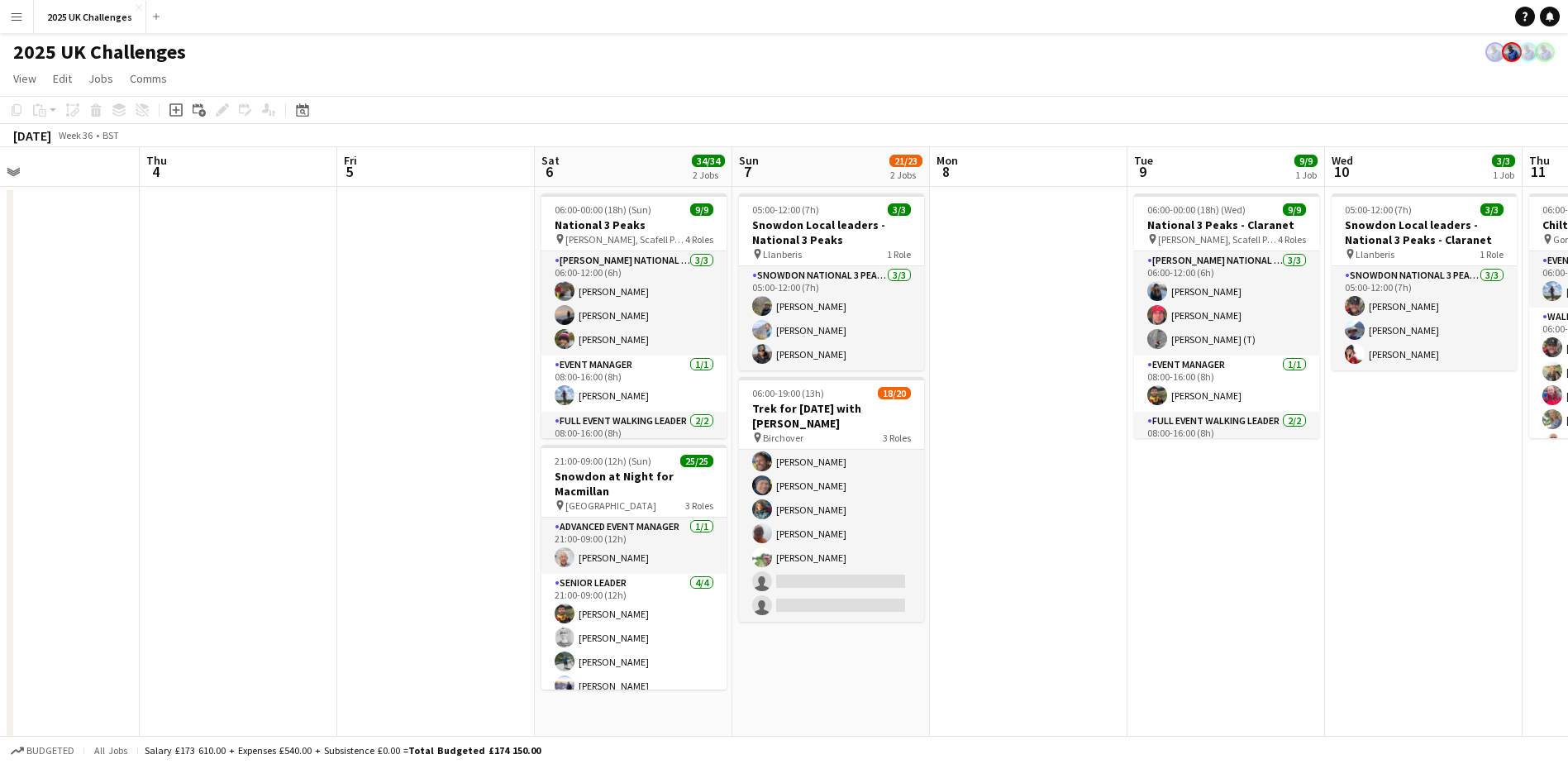
scroll to position [0, 472]
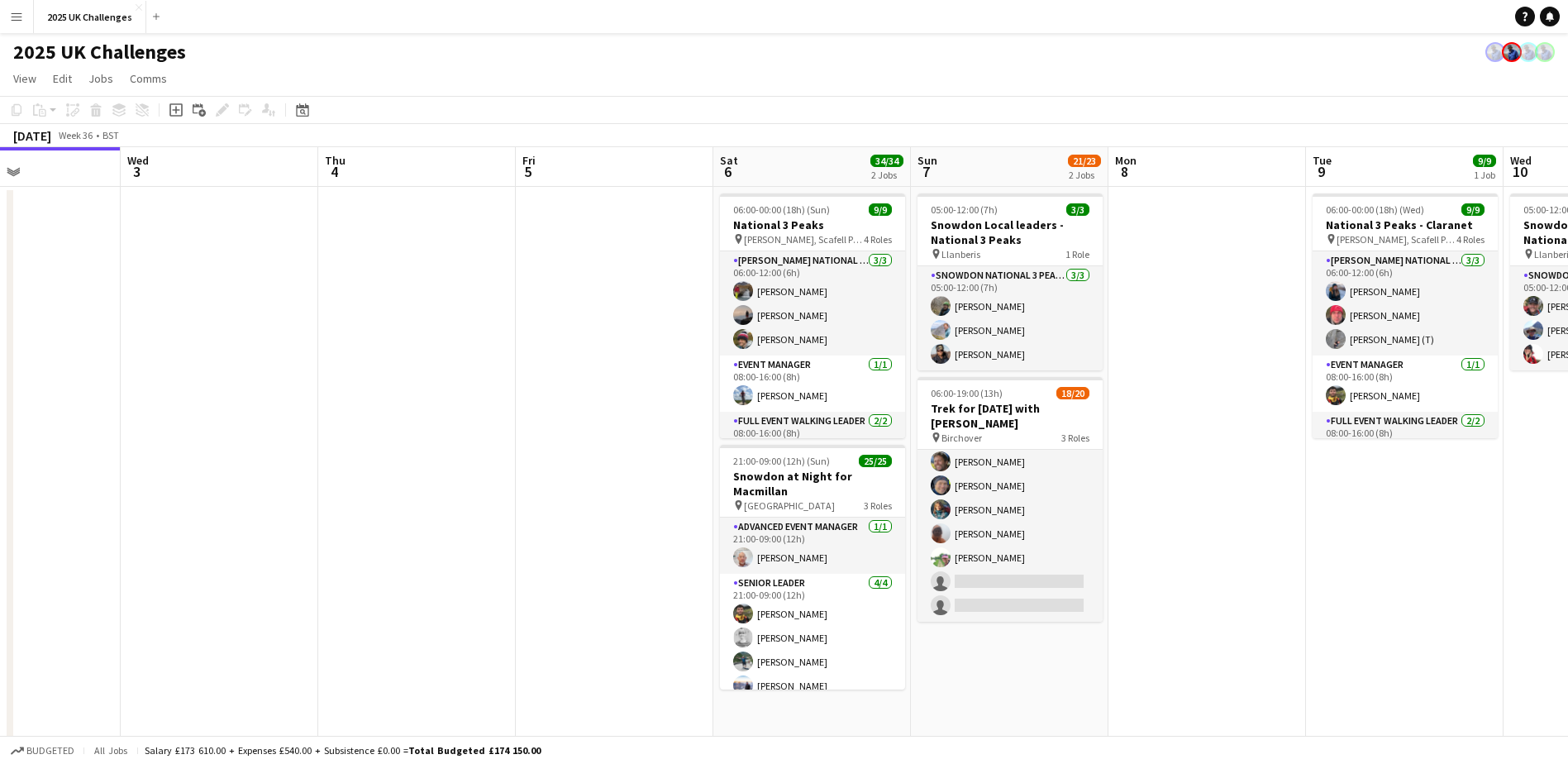
drag, startPoint x: 620, startPoint y: 642, endPoint x: 162, endPoint y: 610, distance: 459.1
click at [162, 610] on app-calendar-viewport "Sun 31 Mon 1 Tue 2 Wed 3 Thu 4 Fri 5 Sat 6 34/34 2 Jobs Sun 7 21/23 2 Jobs Mon …" at bounding box center [784, 719] width 1568 height 1144
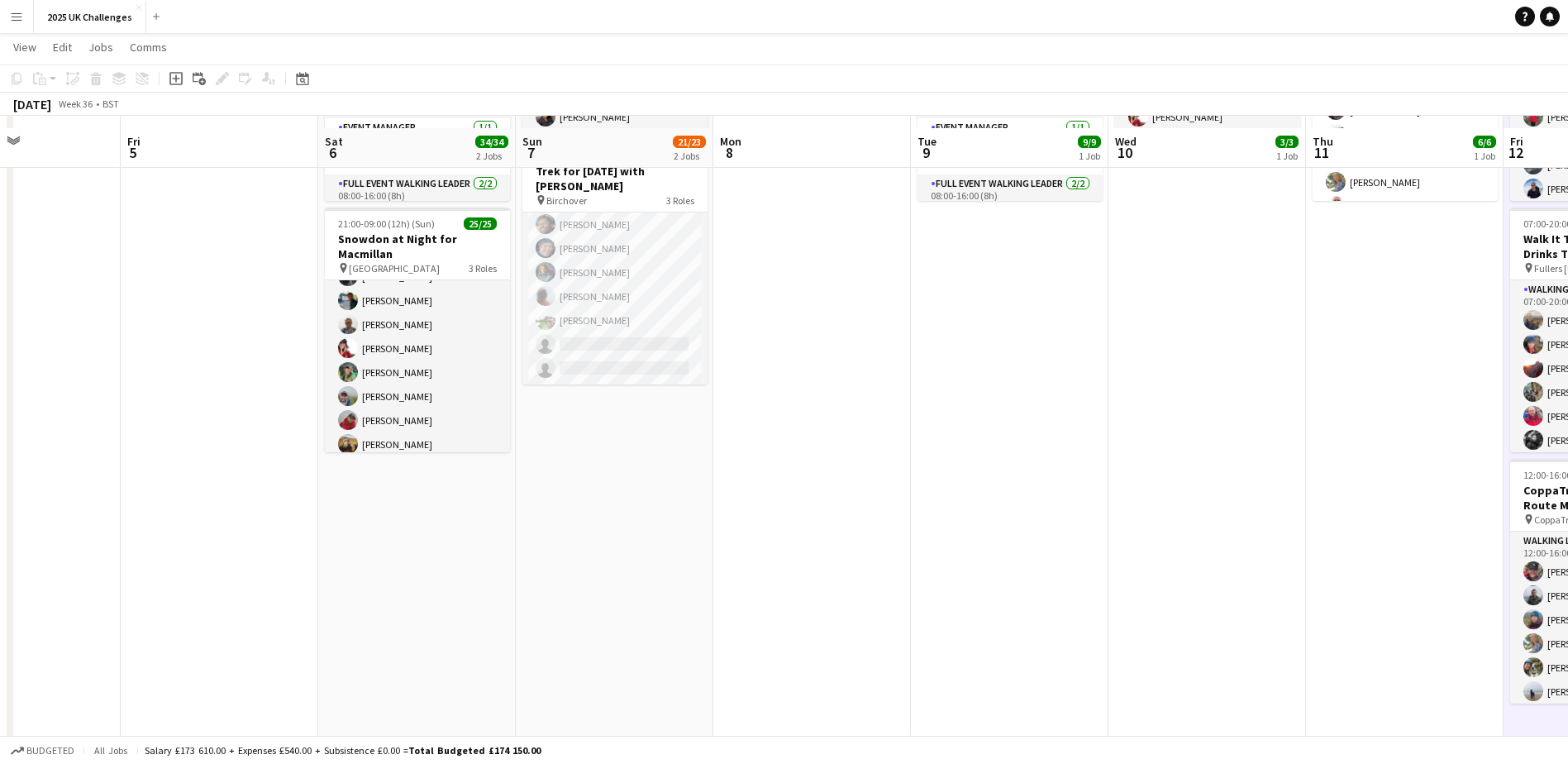
scroll to position [0, 0]
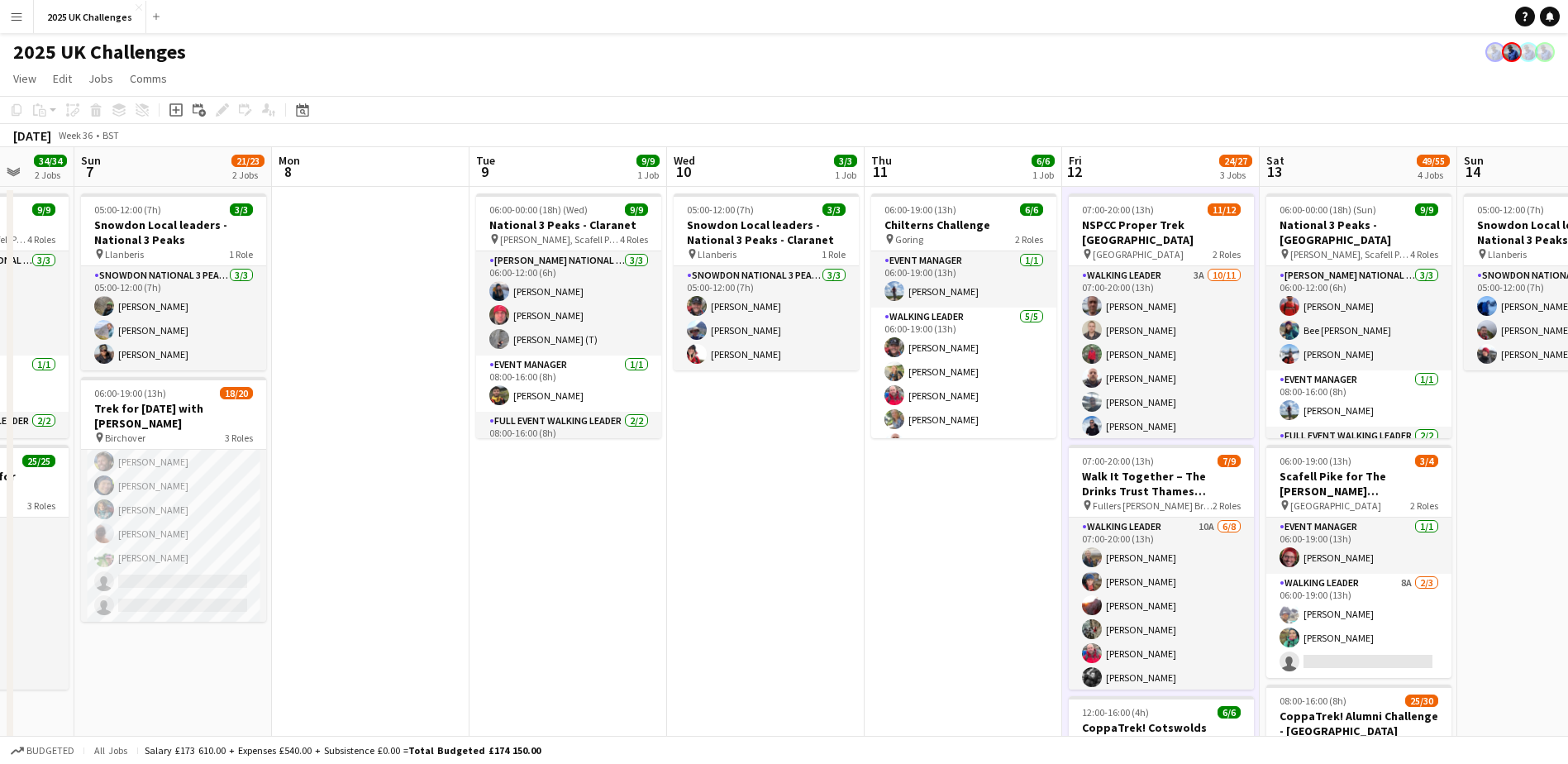
drag, startPoint x: 945, startPoint y: 544, endPoint x: 608, endPoint y: 546, distance: 337.0
click at [604, 547] on app-calendar-viewport "Thu 4 Fri 5 Sat 6 34/34 2 Jobs Sun 7 21/23 2 Jobs Mon 8 Tue 9 9/9 1 Job Wed 10 …" at bounding box center [784, 719] width 1568 height 1144
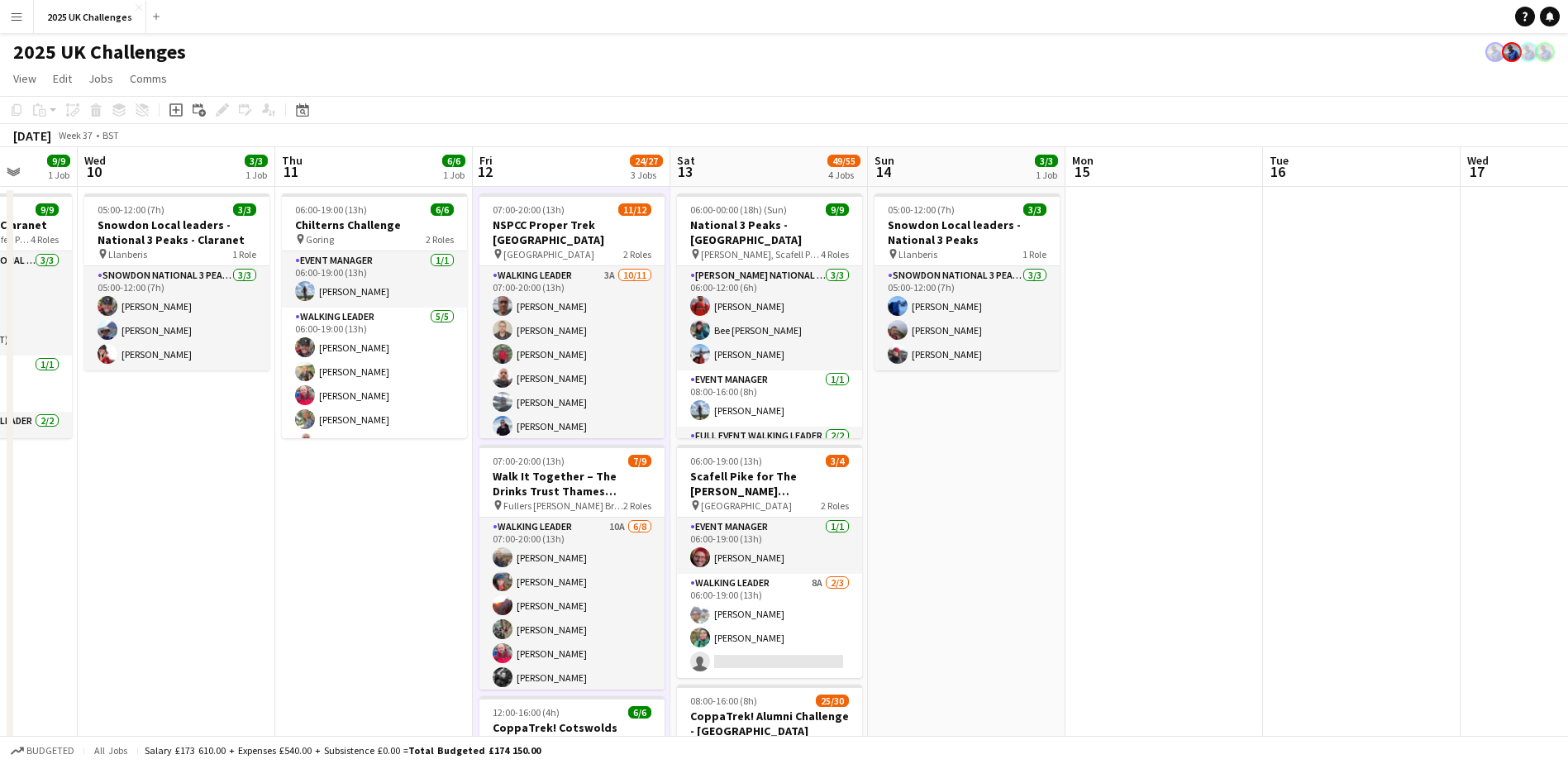
drag, startPoint x: 722, startPoint y: 581, endPoint x: 342, endPoint y: 578, distance: 380.0
click at [342, 578] on app-calendar-viewport "Sun 7 21/23 2 Jobs Mon 8 Tue 9 9/9 1 Job Wed 10 3/3 1 Job Thu 11 6/6 1 Job Fri …" at bounding box center [784, 719] width 1568 height 1144
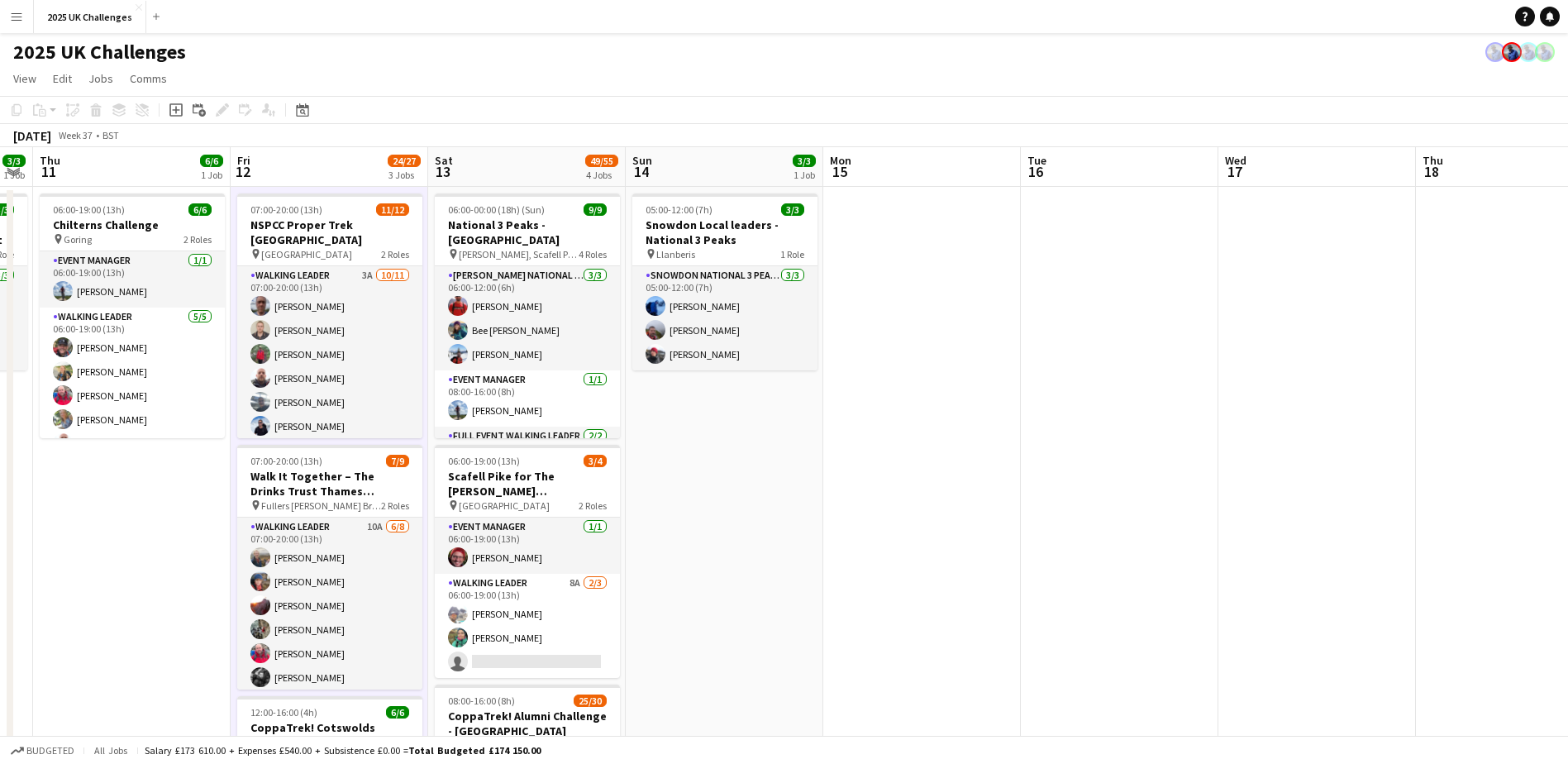
drag, startPoint x: 973, startPoint y: 591, endPoint x: 898, endPoint y: 589, distance: 75.0
click at [898, 589] on app-calendar-viewport "Mon 8 Tue 9 9/9 1 Job Wed 10 3/3 1 Job Thu 11 6/6 1 Job Fri 12 24/27 3 Jobs Sat…" at bounding box center [784, 719] width 1568 height 1144
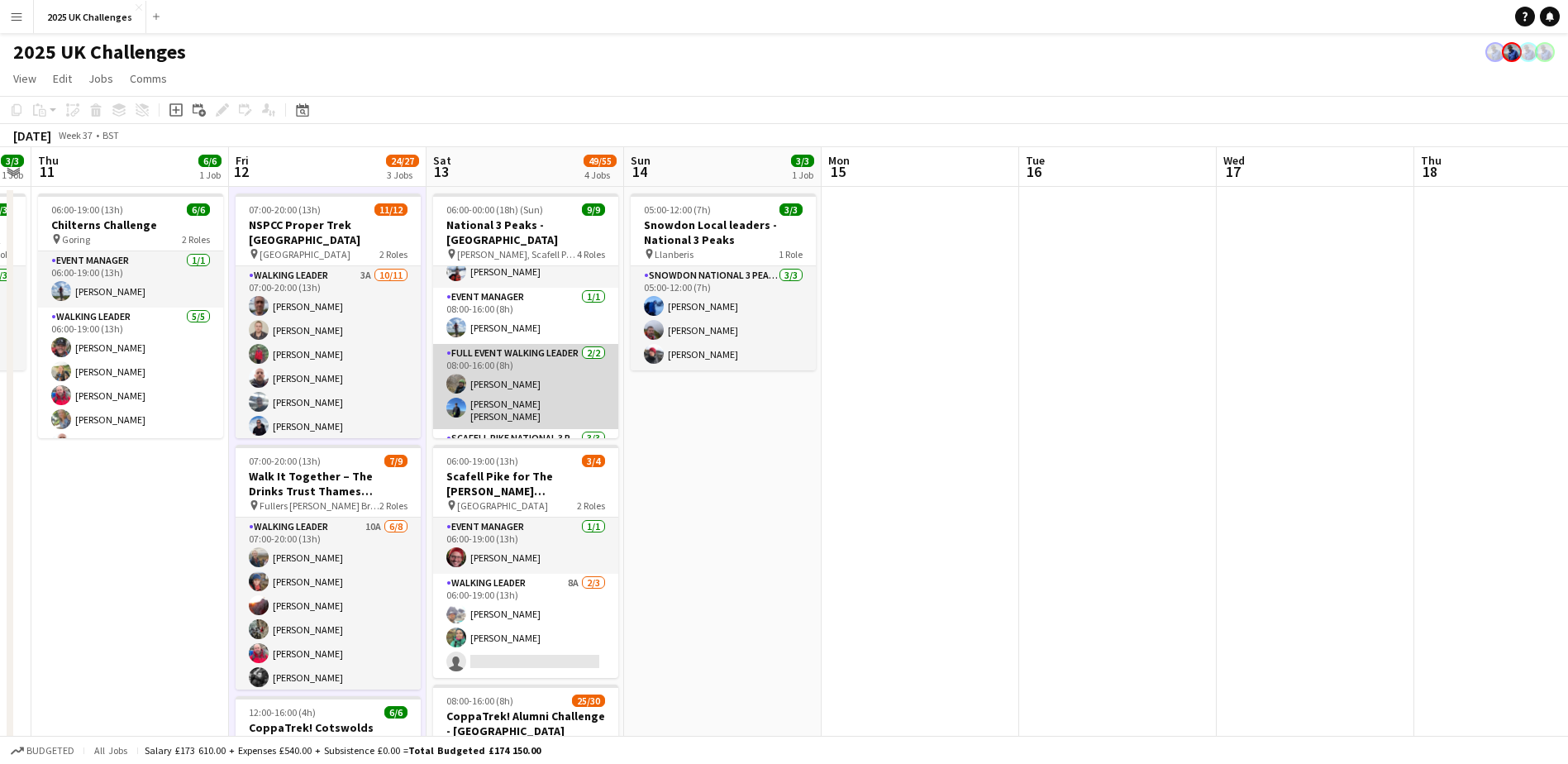
scroll to position [158, 0]
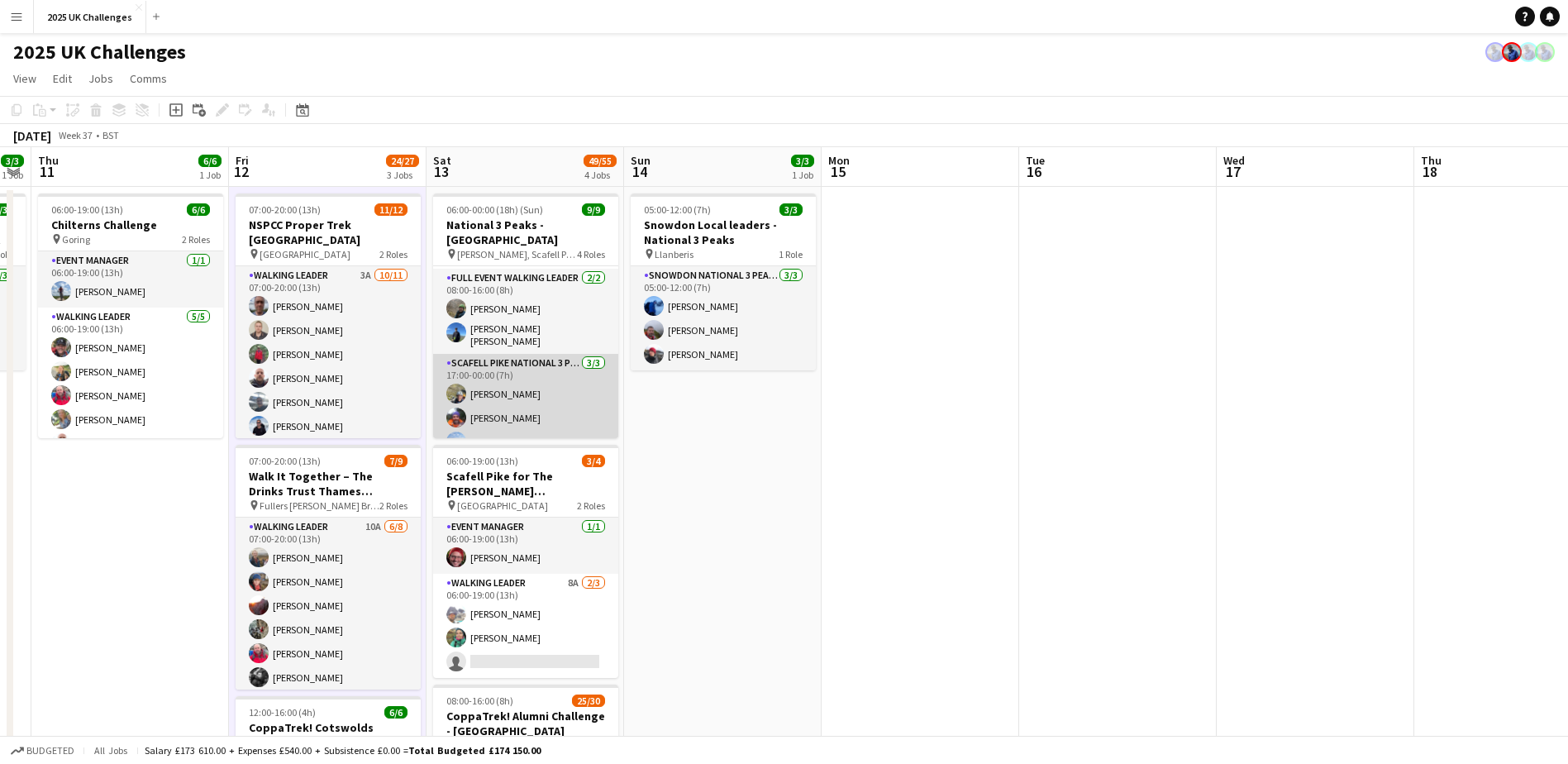
click at [509, 418] on app-card-role "Scafell Pike National 3 Peaks Walking Leader 3/3 17:00-00:00 (7h) Craig Barnfat…" at bounding box center [526, 406] width 185 height 104
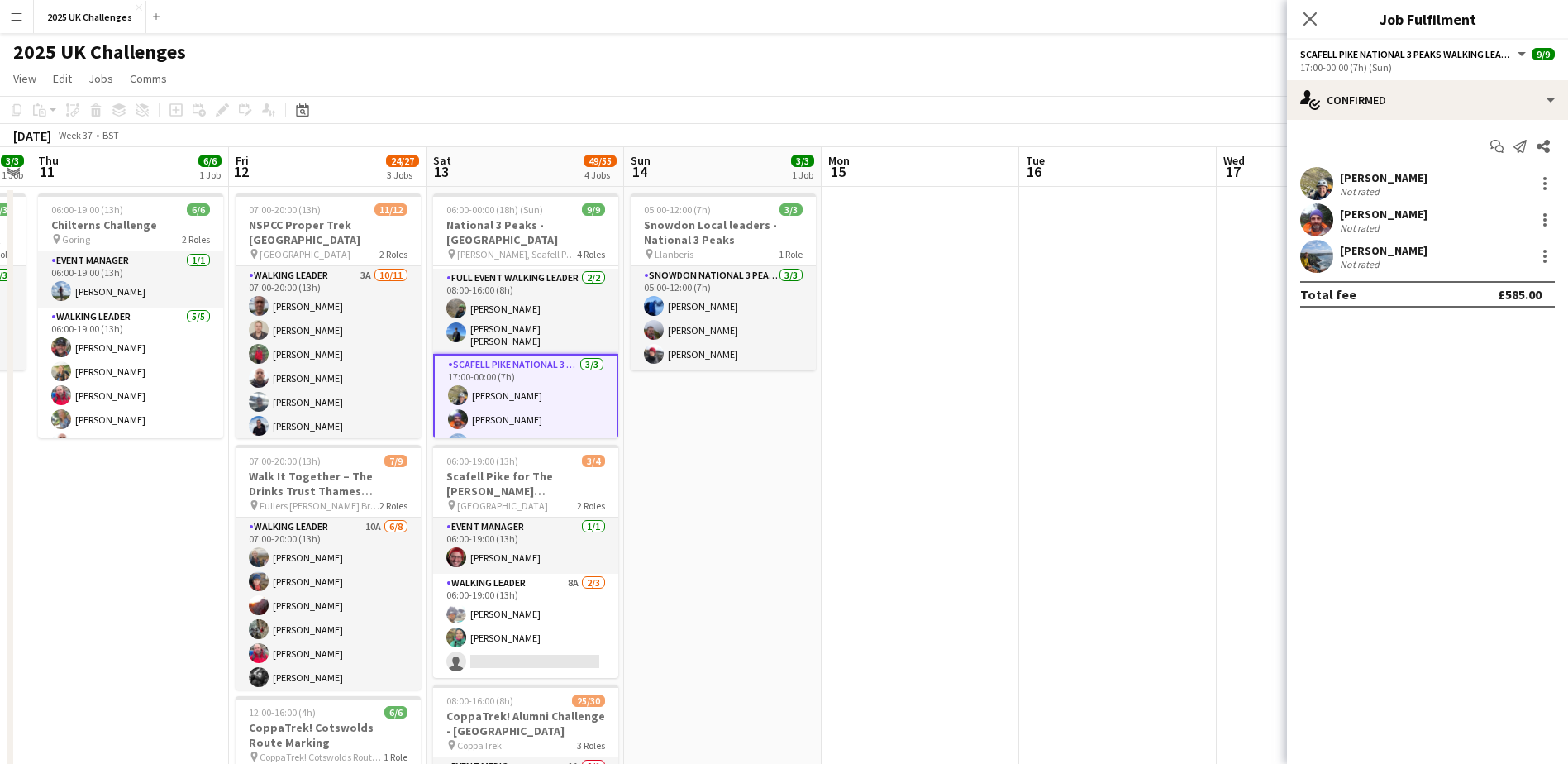
click at [1376, 248] on div "[PERSON_NAME]" at bounding box center [1384, 251] width 88 height 15
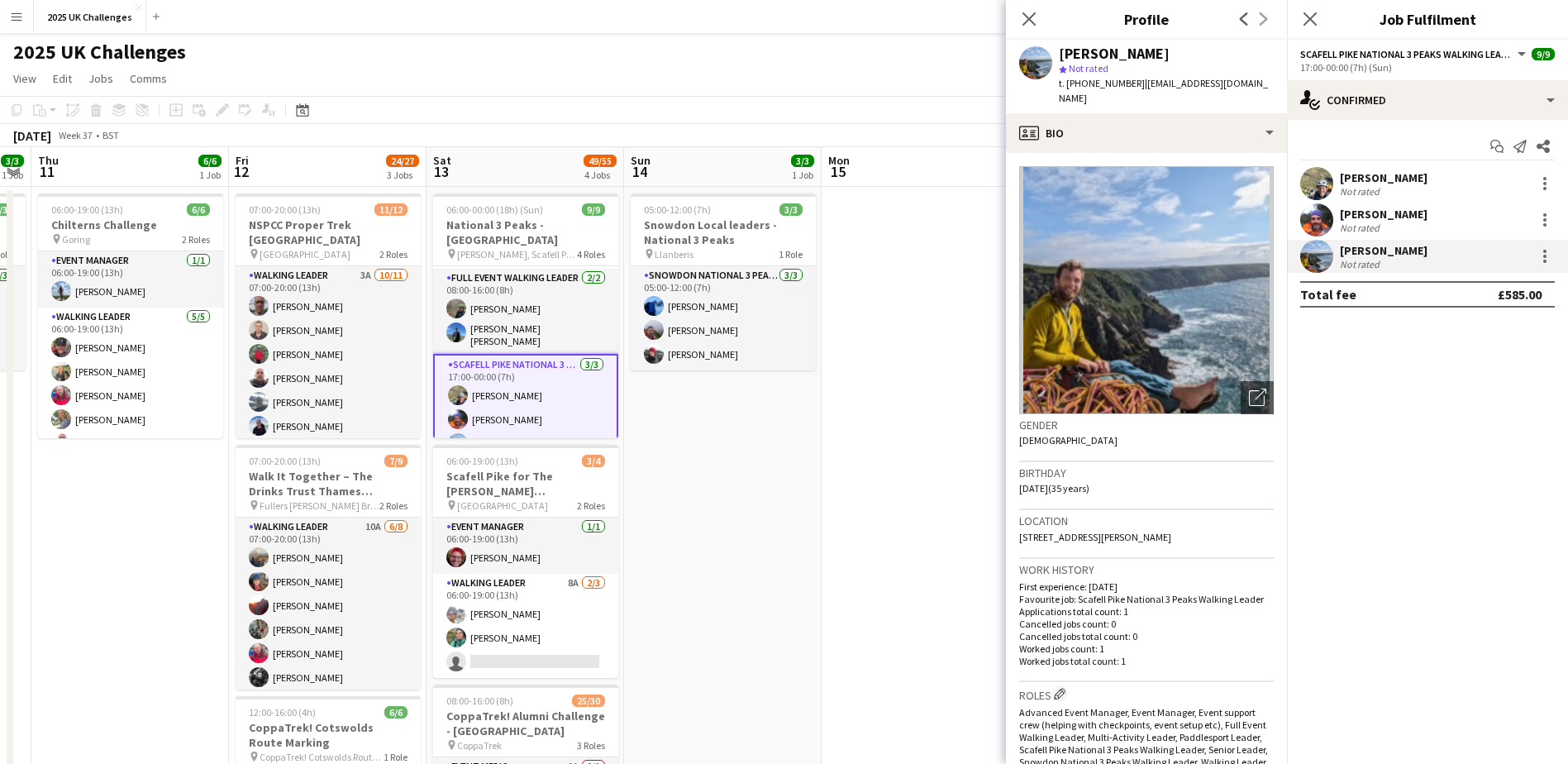
drag, startPoint x: 1143, startPoint y: 83, endPoint x: 1176, endPoint y: 100, distance: 37.1
click at [1176, 100] on div "t. +4407920112422 | brucehouston1990@hotmail.co.uk" at bounding box center [1166, 90] width 215 height 30
copy span "brucehouston1990@hotmail.co.uk"
drag, startPoint x: 867, startPoint y: 338, endPoint x: 817, endPoint y: 354, distance: 52.5
click at [867, 339] on app-date-cell at bounding box center [921, 701] width 197 height 1028
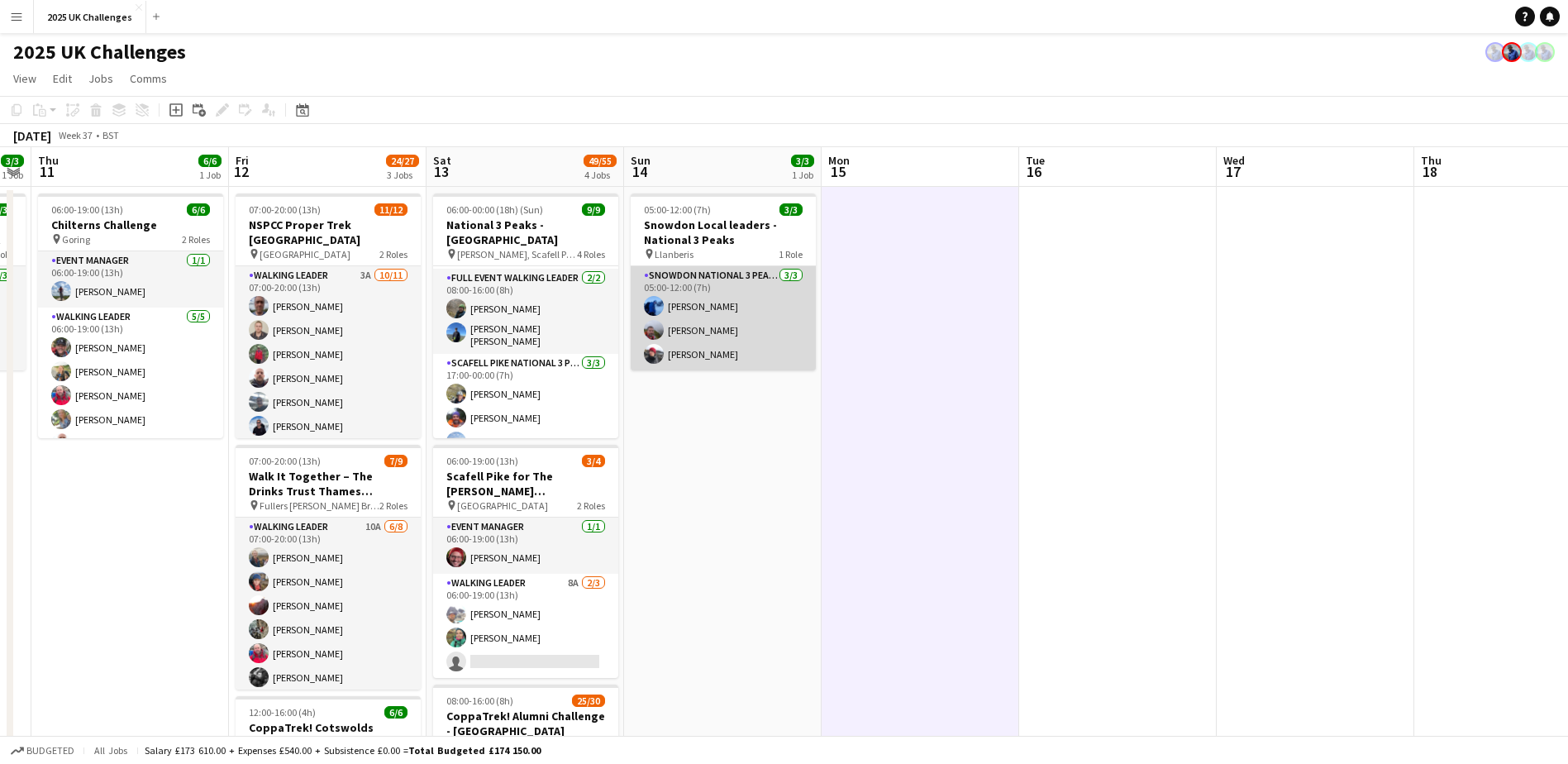
click at [699, 300] on app-card-role "Snowdon National 3 Peaks Walking Leader 3/3 05:00-12:00 (7h) Sam Bradshaw Reece…" at bounding box center [723, 318] width 185 height 104
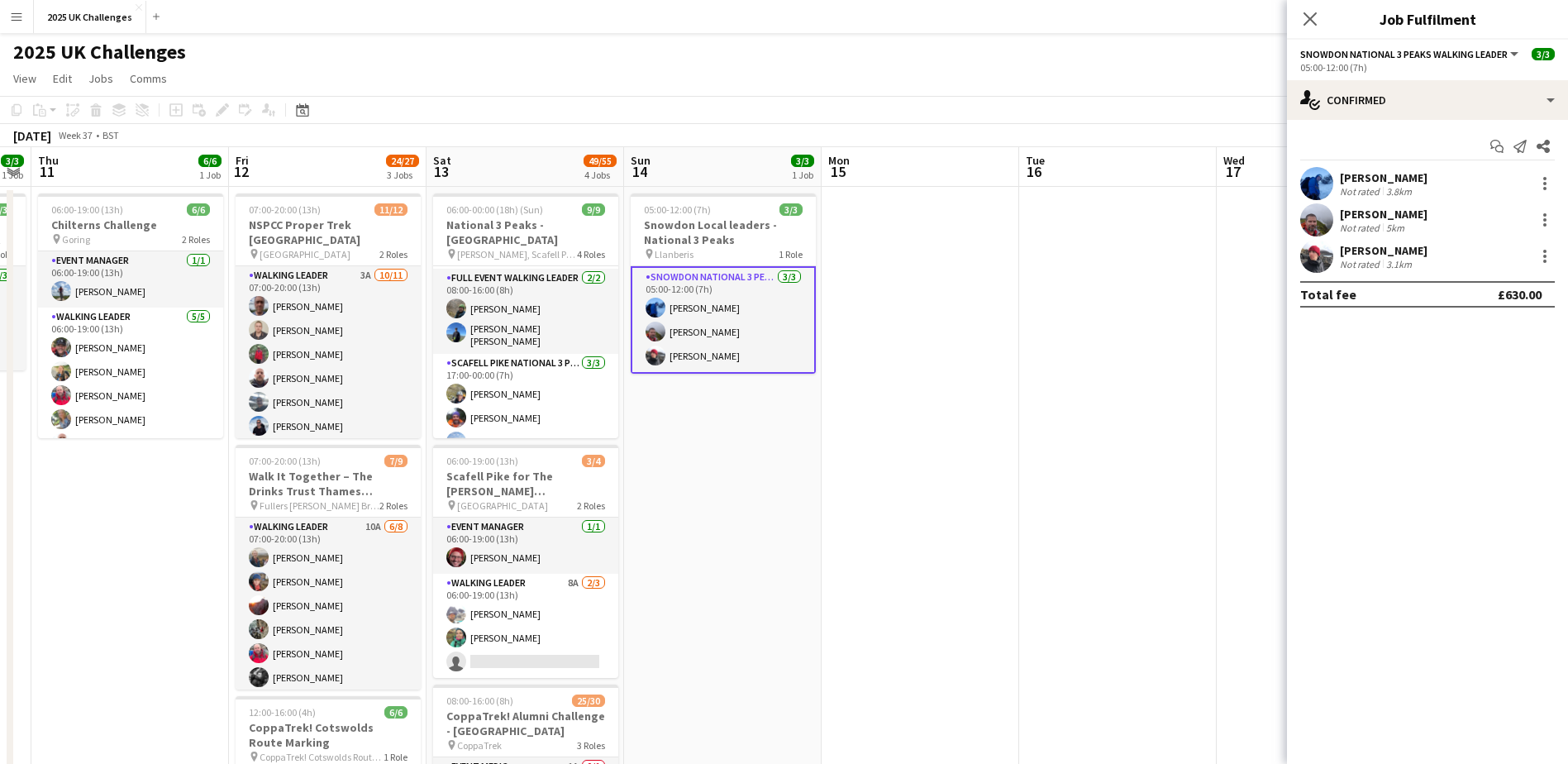
click at [1404, 191] on div "3.8km" at bounding box center [1400, 191] width 33 height 12
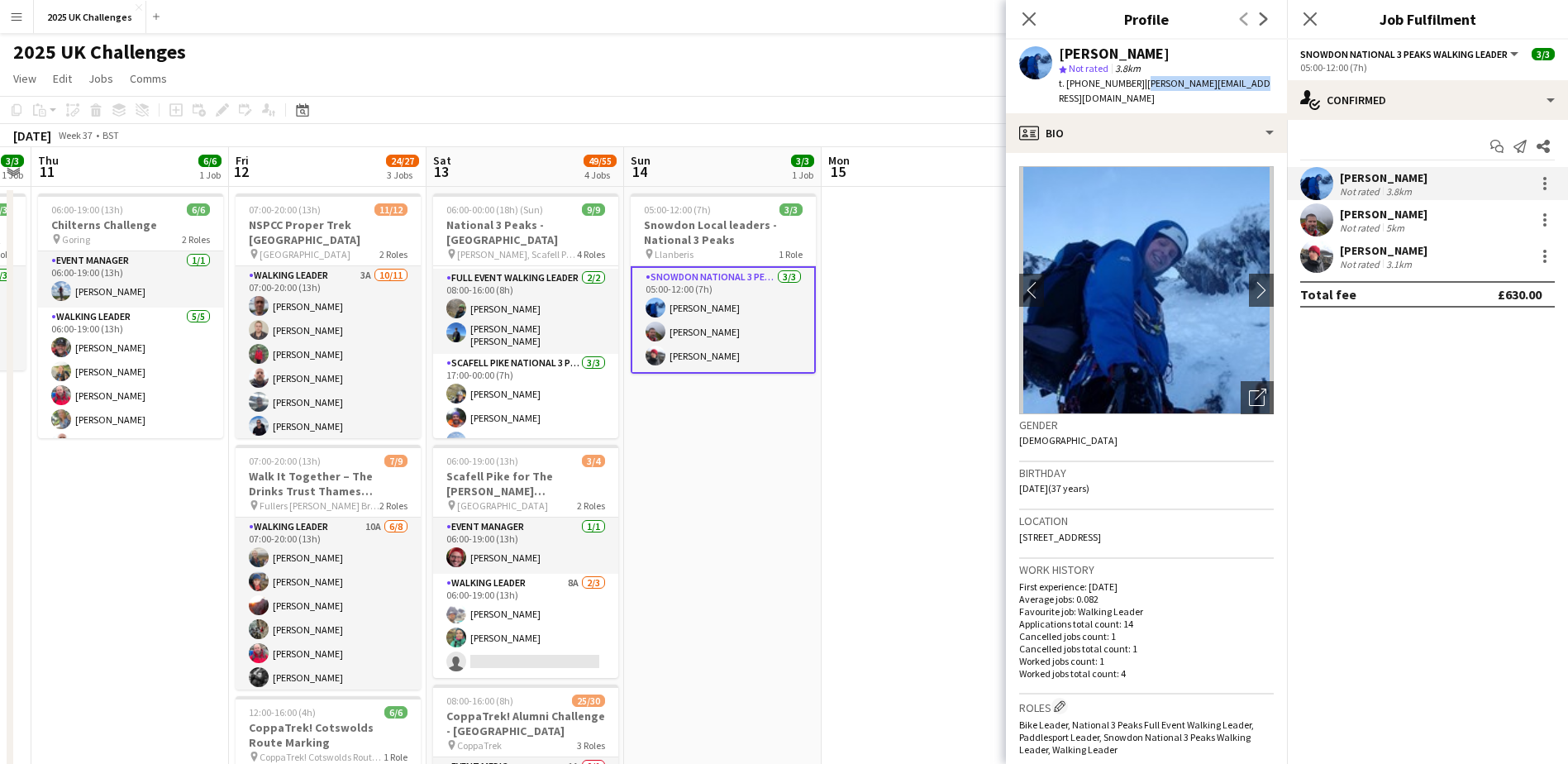
drag, startPoint x: 1144, startPoint y: 82, endPoint x: 1247, endPoint y: 88, distance: 103.2
click at [1247, 88] on div "Sam Bradshaw star Not rated 3.8km t. +4407867312324 | sam-brad@hotmail.co.uk" at bounding box center [1147, 76] width 281 height 74
copy span "sam-brad@hotmail.co.uk"
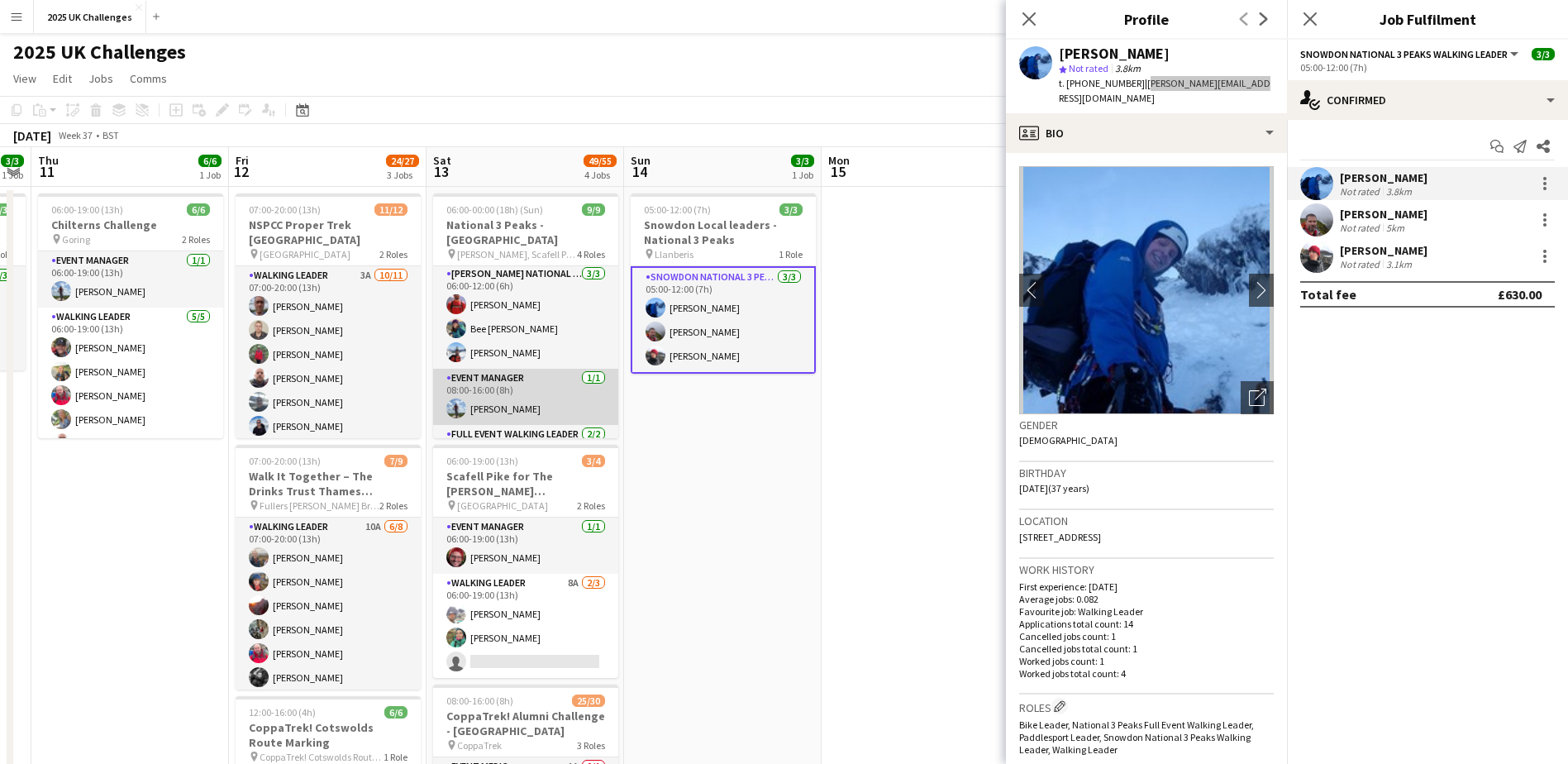
scroll to position [0, 0]
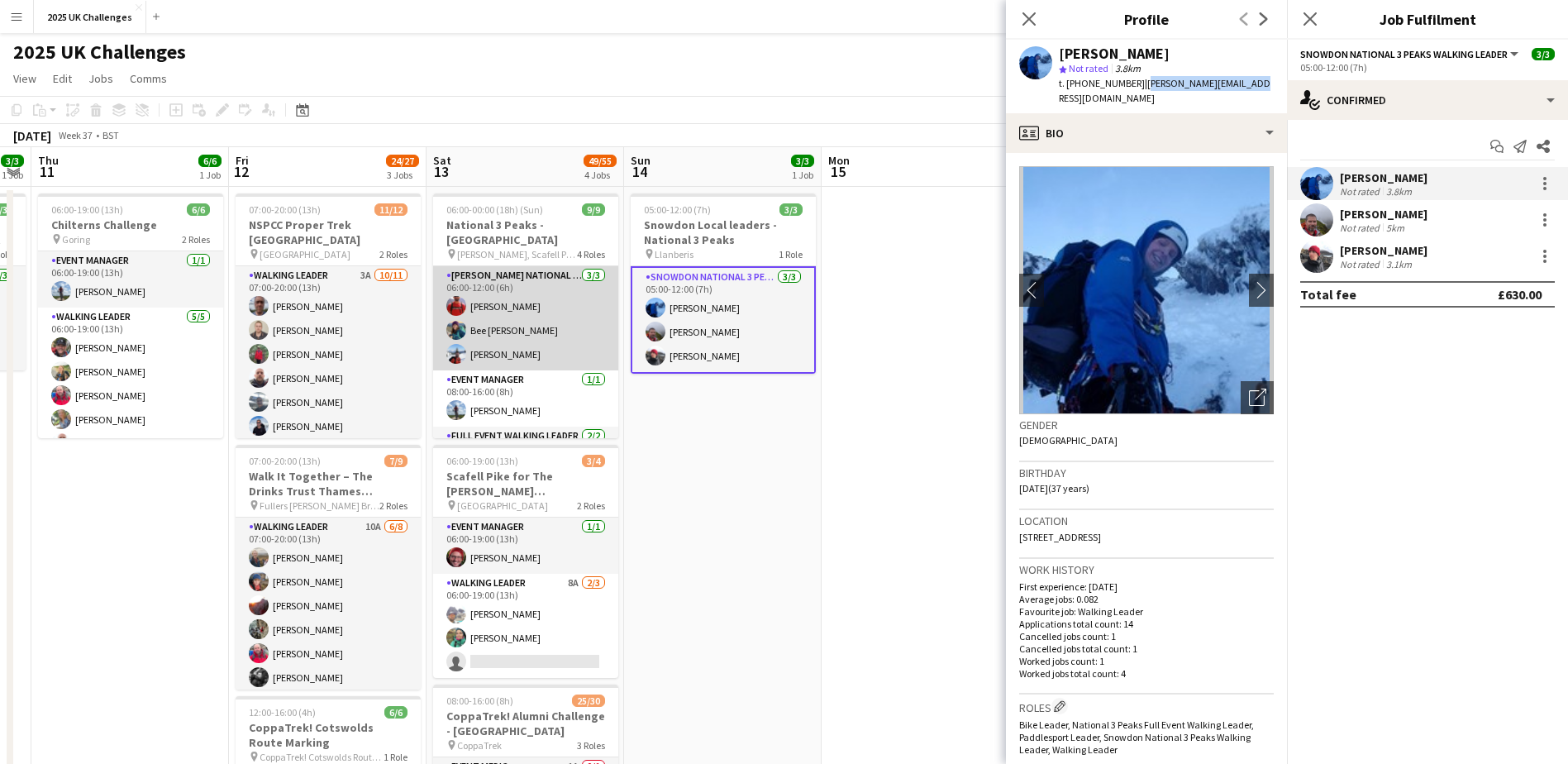
click at [501, 332] on app-card-role "Ben Nevis National 3 Peaks Walking Leader 3/3 06:00-12:00 (6h) Andrew Craig Bee…" at bounding box center [526, 318] width 185 height 104
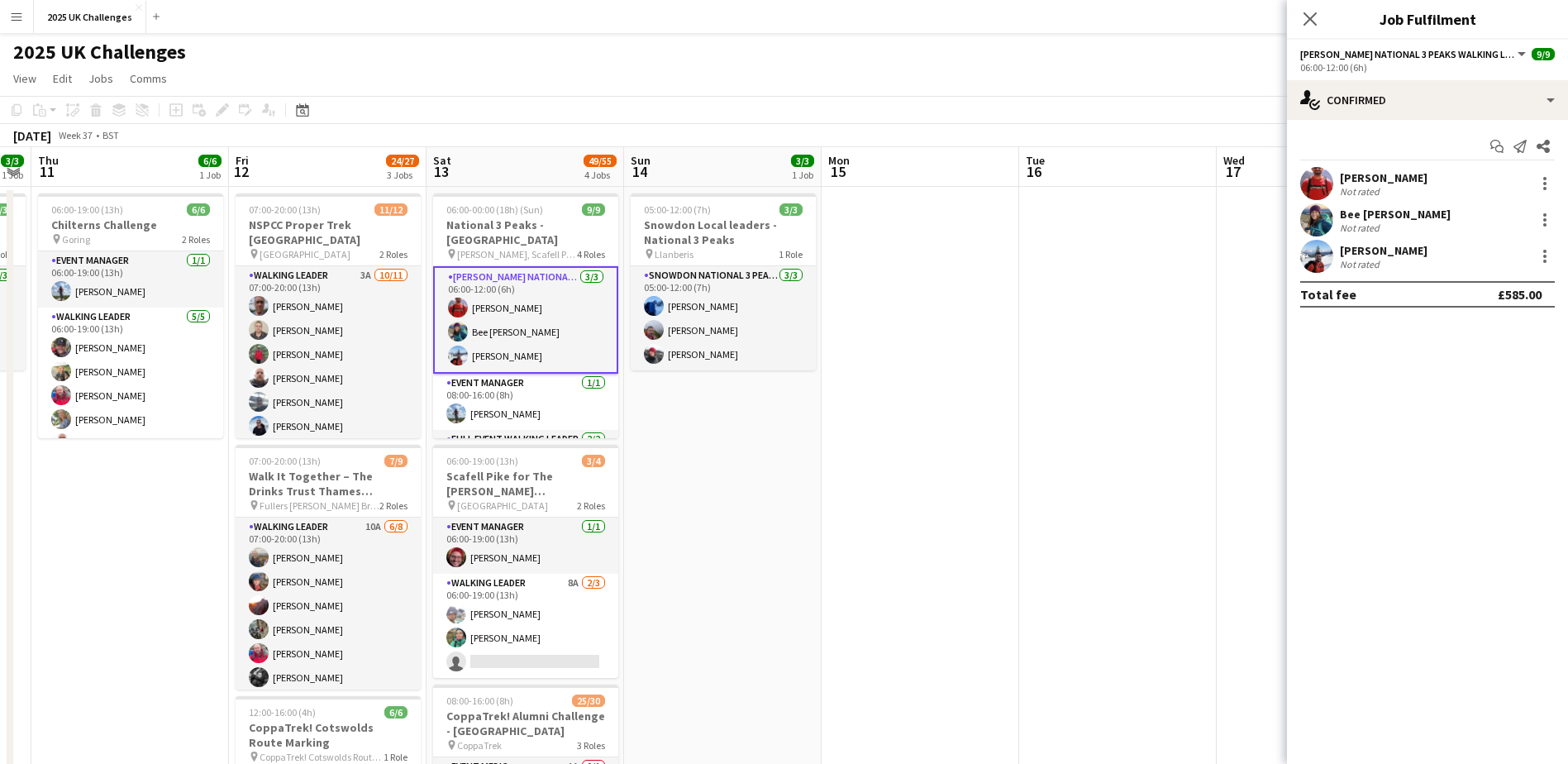
click at [1358, 258] on div "Not rated" at bounding box center [1361, 263] width 43 height 12
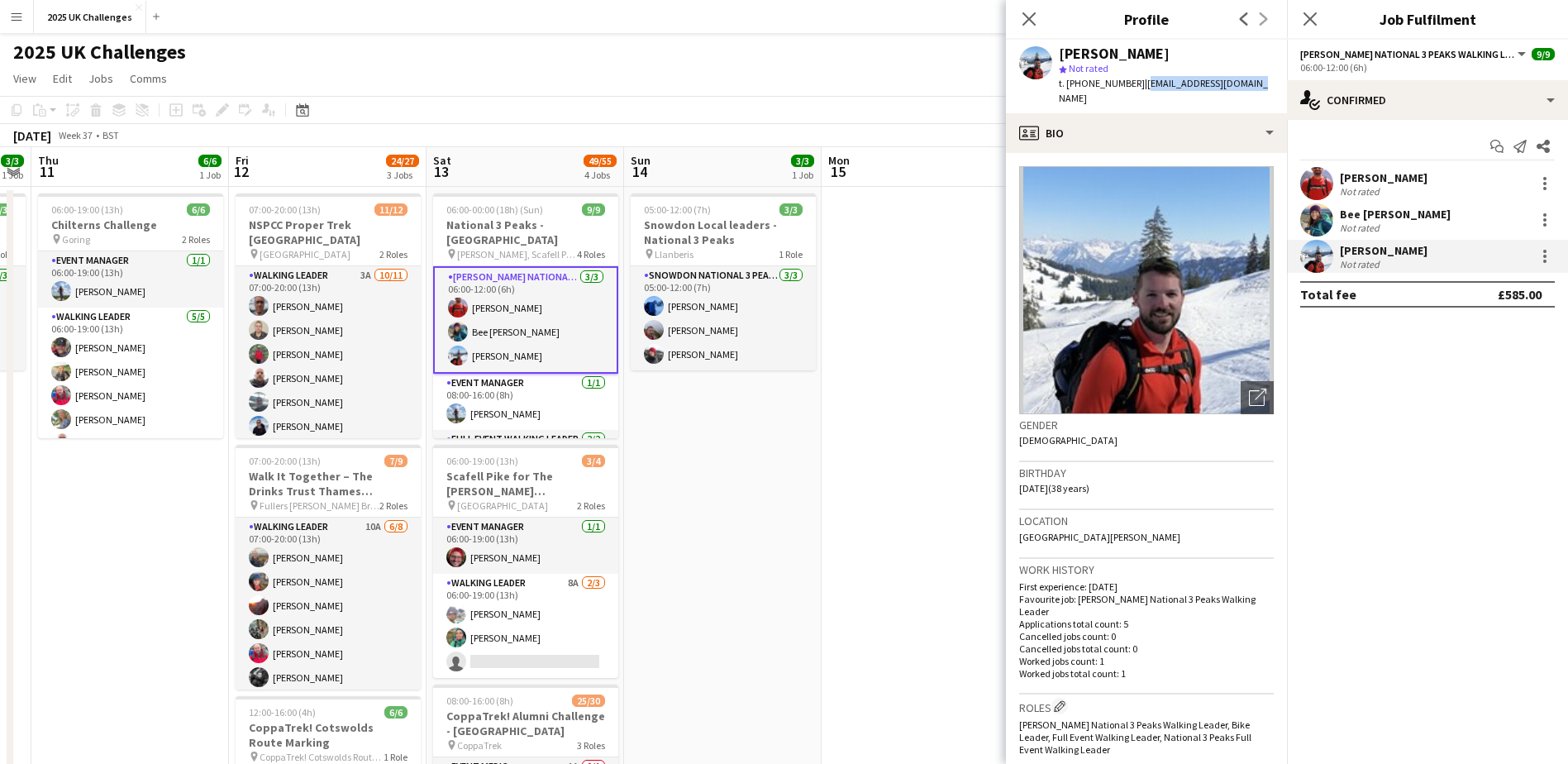
drag, startPoint x: 1168, startPoint y: 89, endPoint x: 1257, endPoint y: 90, distance: 89.0
click at [1257, 90] on div "Adam Sanderson star Not rated t. +447919016723 | adamsandy1@hotmail.com" at bounding box center [1147, 76] width 281 height 74
copy span "adamsandy1@hotmail.com"
click at [748, 595] on app-date-cell "05:00-12:00 (7h) 3/3 Snowdon Local leaders - National 3 Peaks pin Llanberis 1 R…" at bounding box center [723, 701] width 197 height 1028
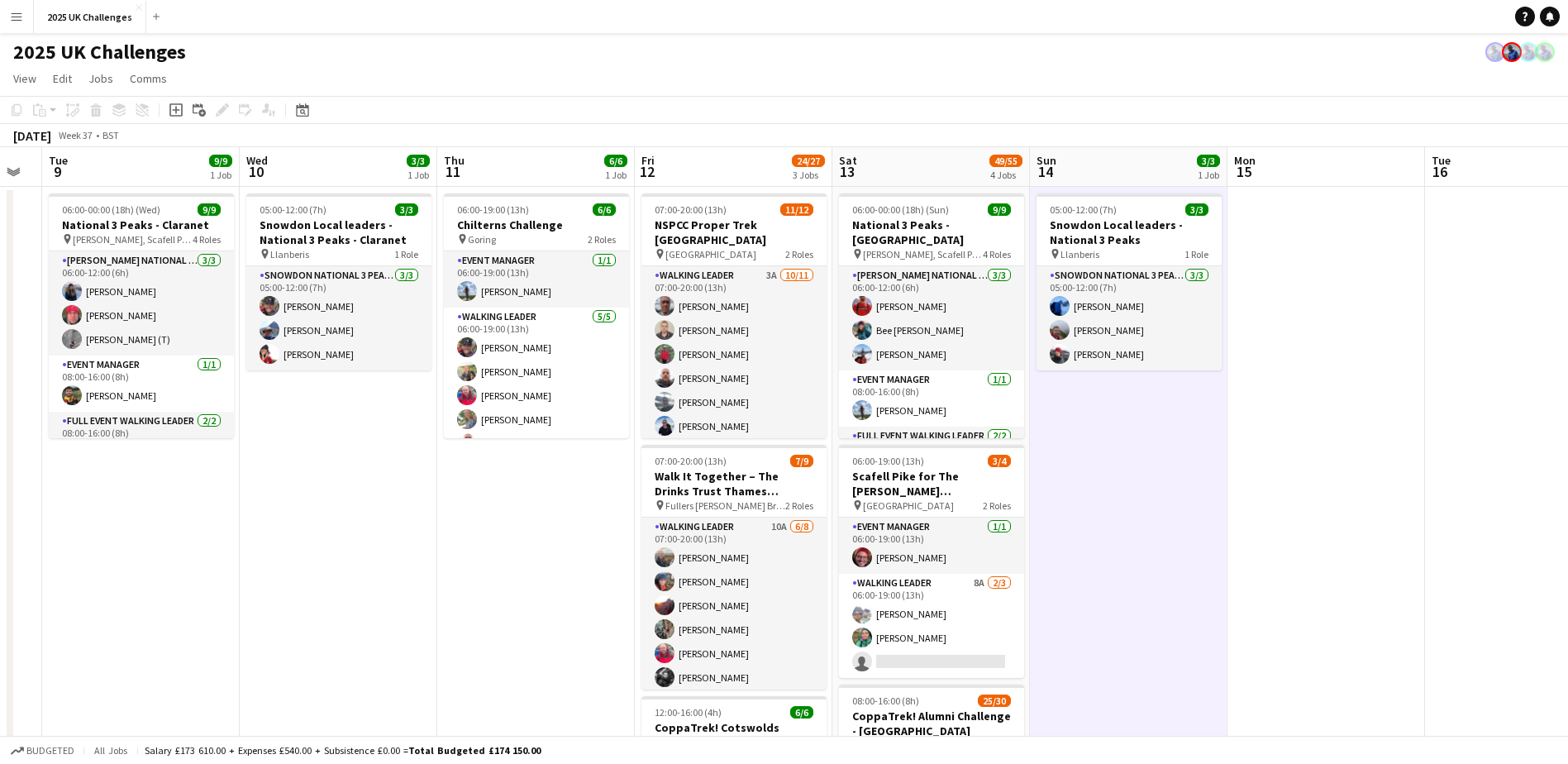
drag, startPoint x: 755, startPoint y: 594, endPoint x: 601, endPoint y: 579, distance: 154.7
click at [1150, 572] on app-calendar-viewport "Sun 7 21/23 2 Jobs Mon 8 Tue 9 9/9 1 Job Wed 10 3/3 1 Job Thu 11 6/6 1 Job Fri …" at bounding box center [784, 719] width 1568 height 1144
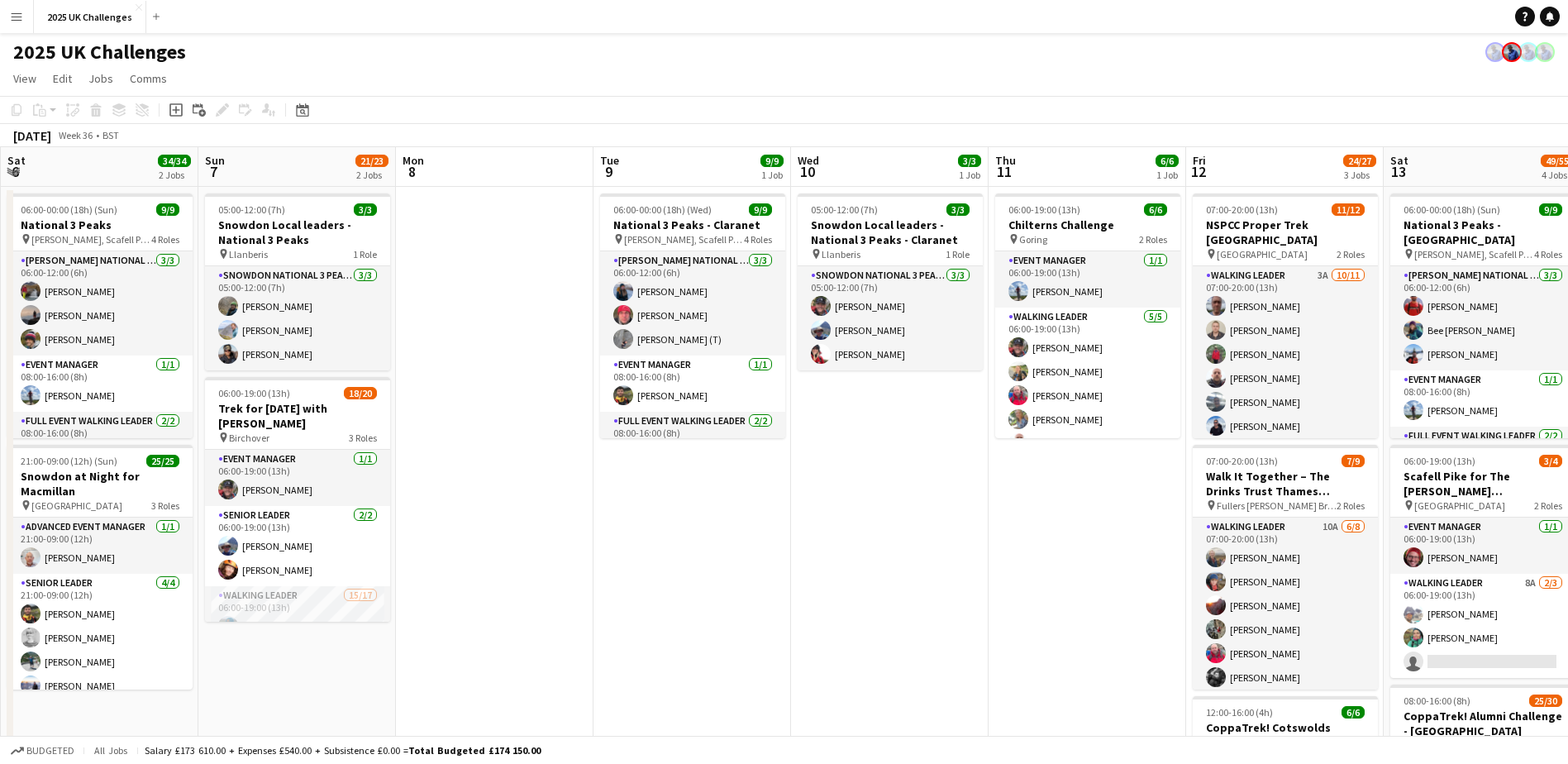
drag, startPoint x: 260, startPoint y: 578, endPoint x: 807, endPoint y: 575, distance: 547.0
click at [812, 575] on app-calendar-viewport "Thu 4 Fri 5 Sat 6 34/34 2 Jobs Sun 7 21/23 2 Jobs Mon 8 Tue 9 9/9 1 Job Wed 10 …" at bounding box center [784, 719] width 1568 height 1144
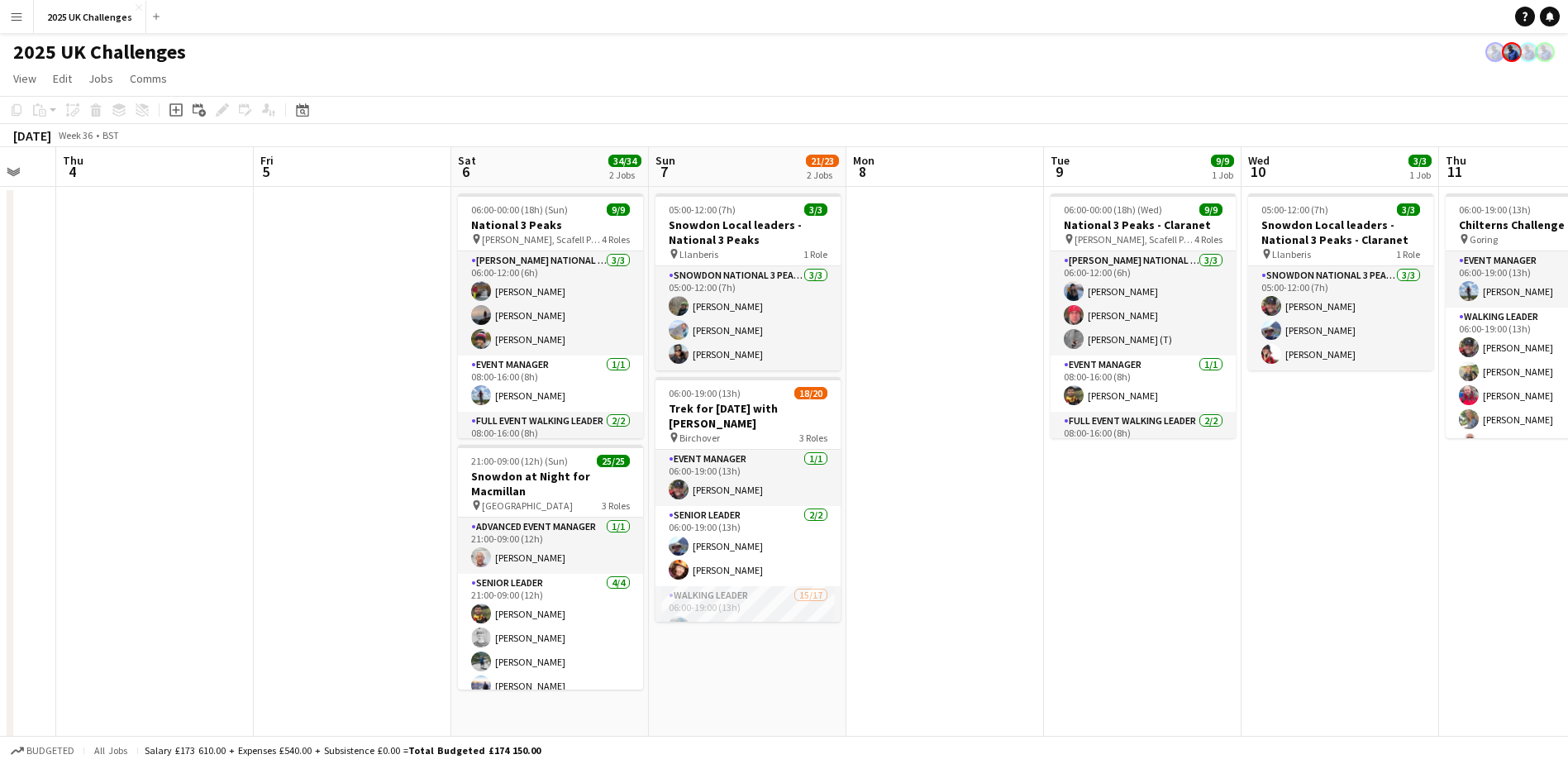
drag, startPoint x: 605, startPoint y: 583, endPoint x: 1071, endPoint y: 580, distance: 466.0
click at [1071, 580] on app-calendar-viewport "Tue 2 Wed 3 Thu 4 Fri 5 Sat 6 34/34 2 Jobs Sun 7 21/23 2 Jobs Mon 8 Tue 9 9/9 1…" at bounding box center [784, 719] width 1568 height 1144
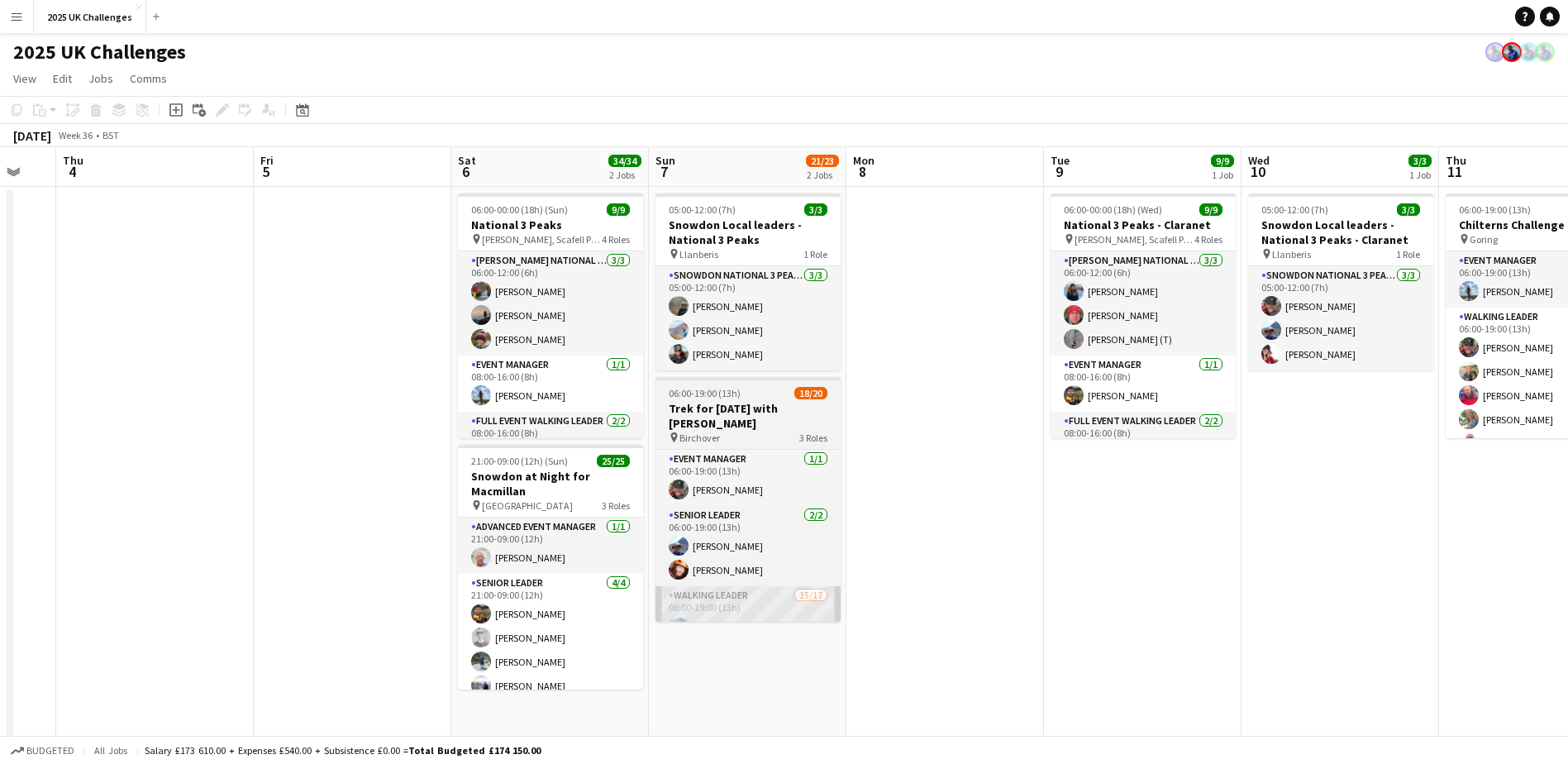
scroll to position [0, 522]
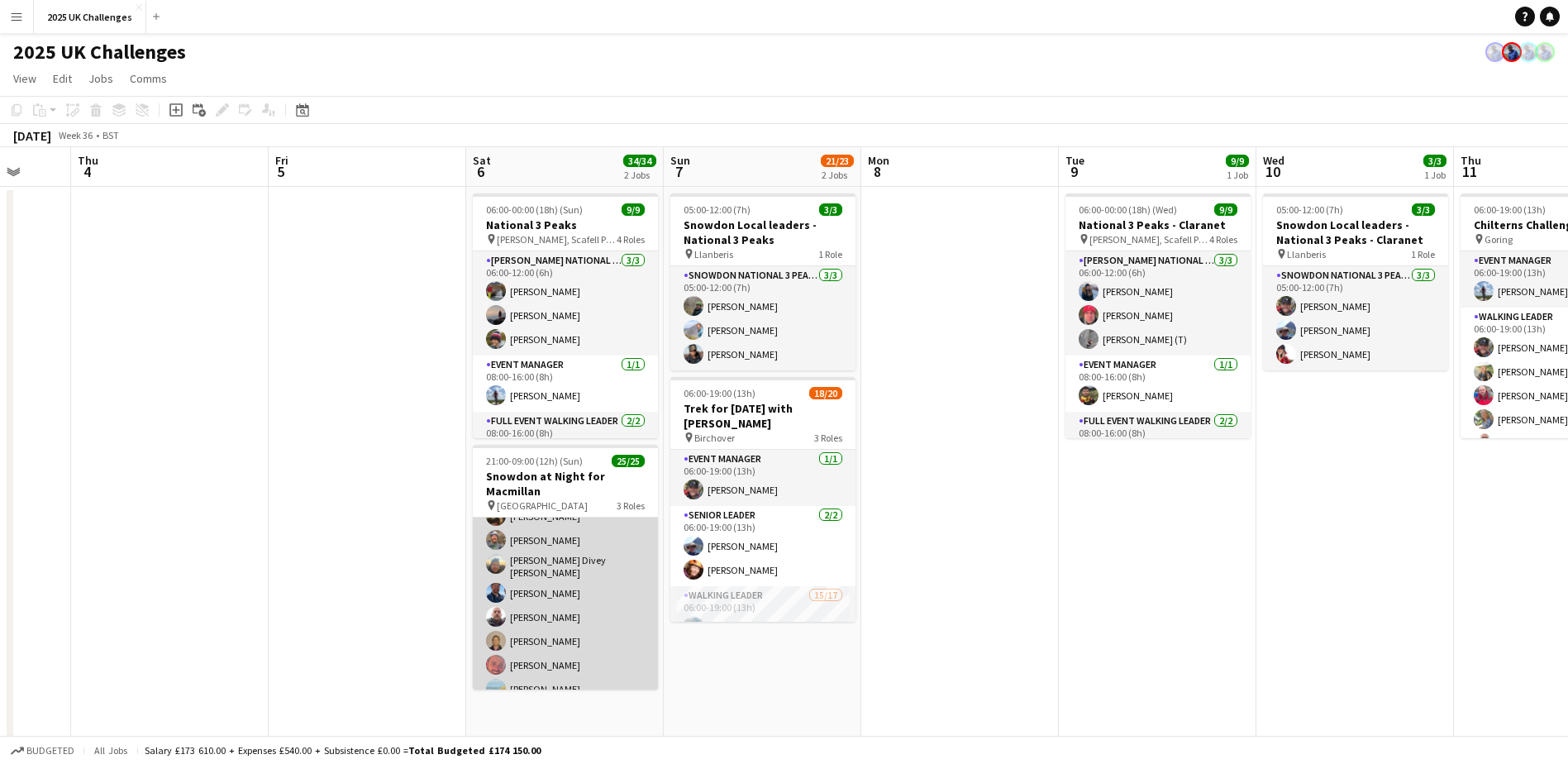
click at [589, 567] on app-card-role "Walking Leader 20/20 21:00-09:00 (12h) Conor Watt Denise Pritchard Robert Creer…" at bounding box center [565, 519] width 185 height 517
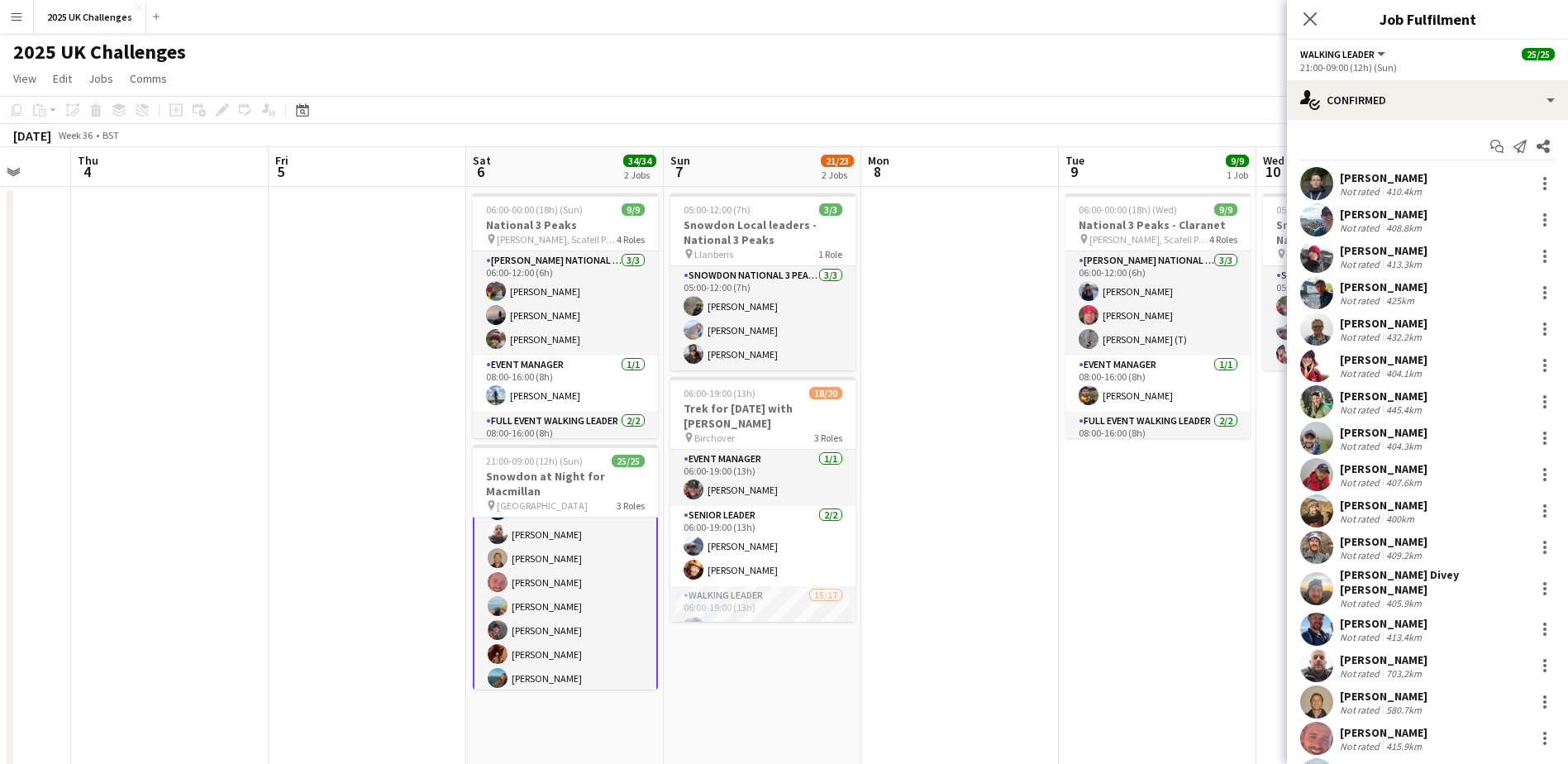
scroll to position [528, 0]
click at [562, 647] on app-card-role "Walking Leader 20/20 21:00-09:00 (12h) Conor Watt Denise Pritchard Robert Creer…" at bounding box center [565, 434] width 185 height 520
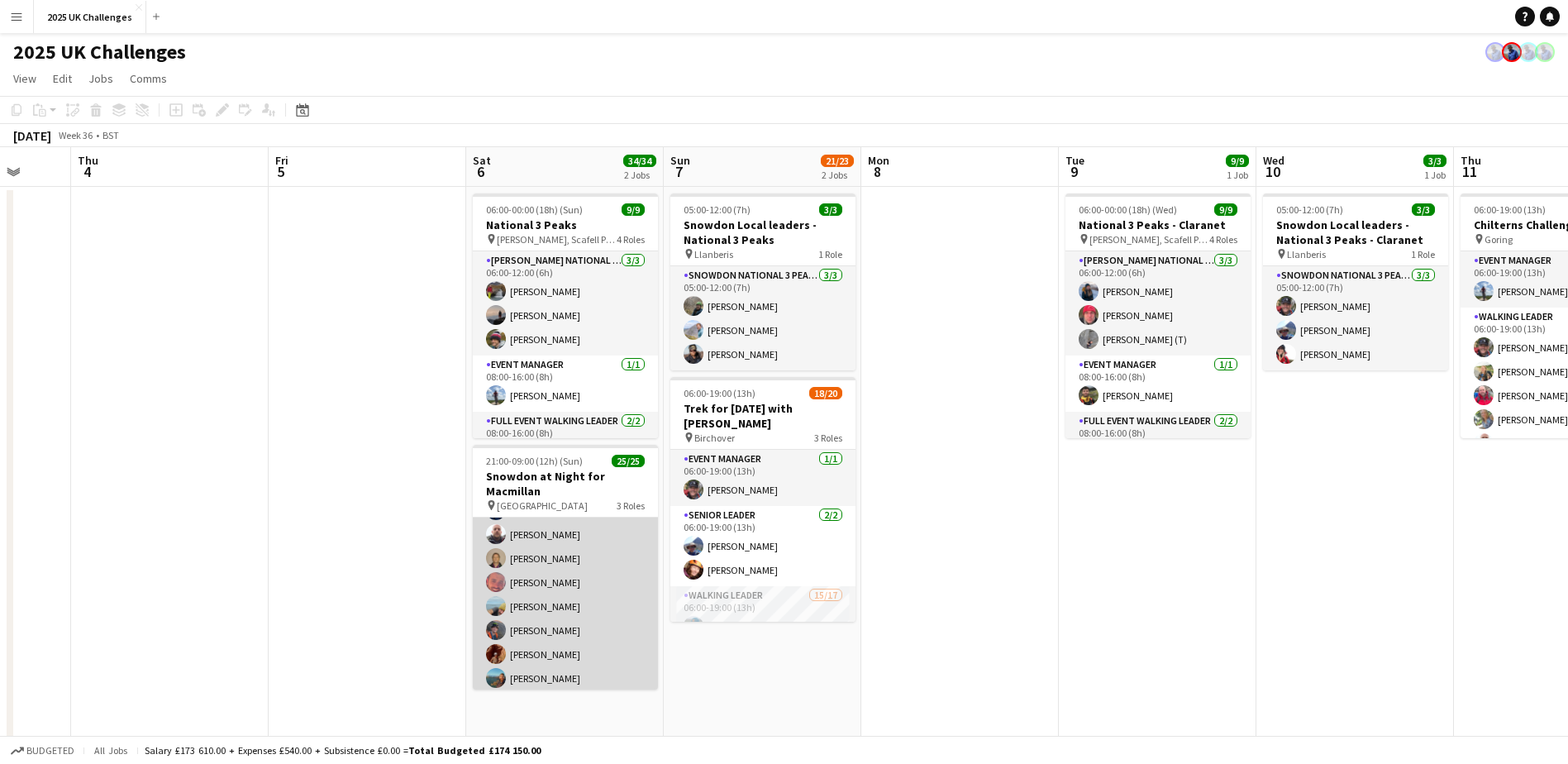
click at [522, 651] on app-card-role "Walking Leader 20/20 21:00-09:00 (12h) Conor Watt Denise Pritchard Robert Creer…" at bounding box center [565, 437] width 185 height 517
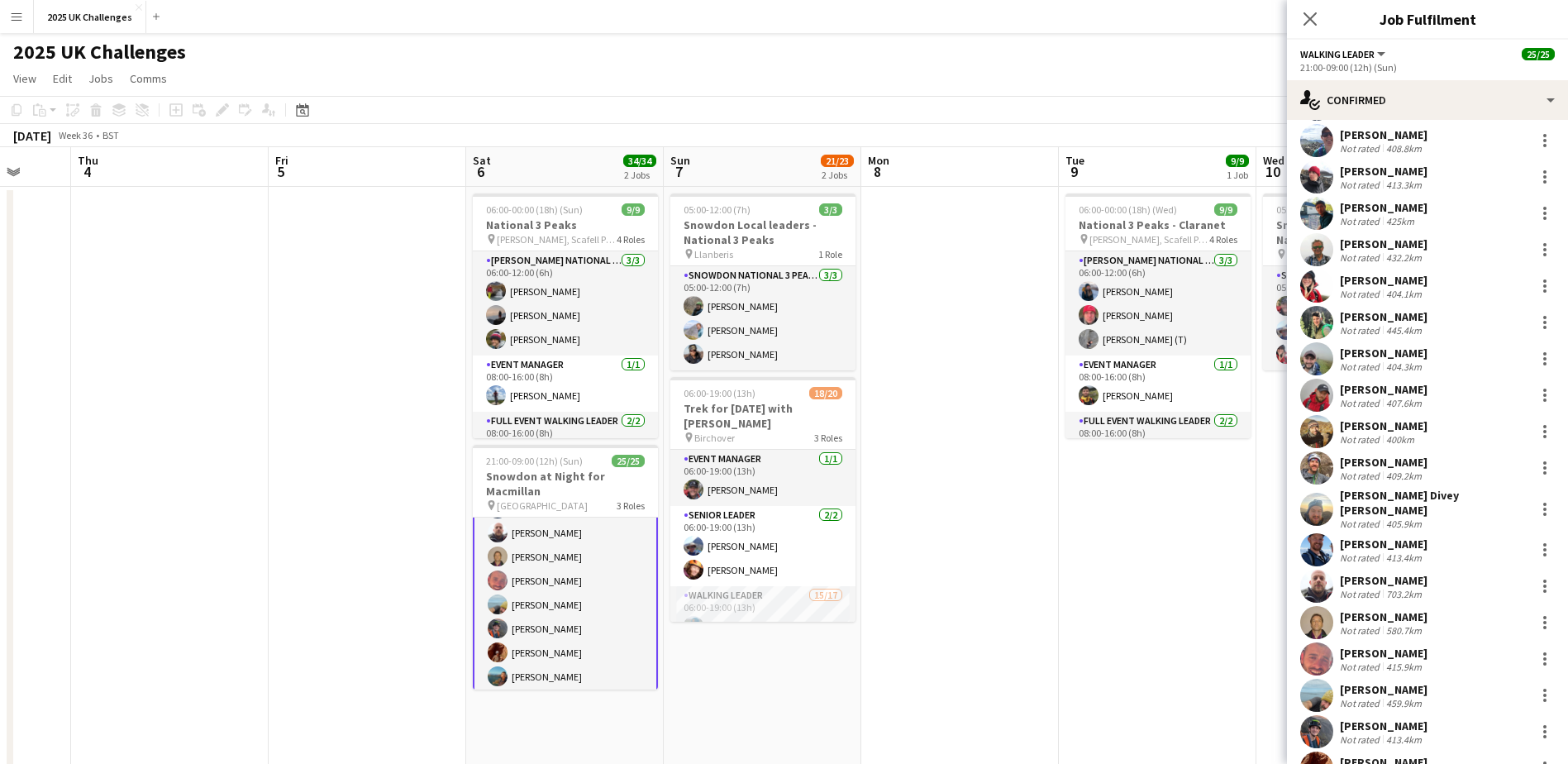
scroll to position [175, 0]
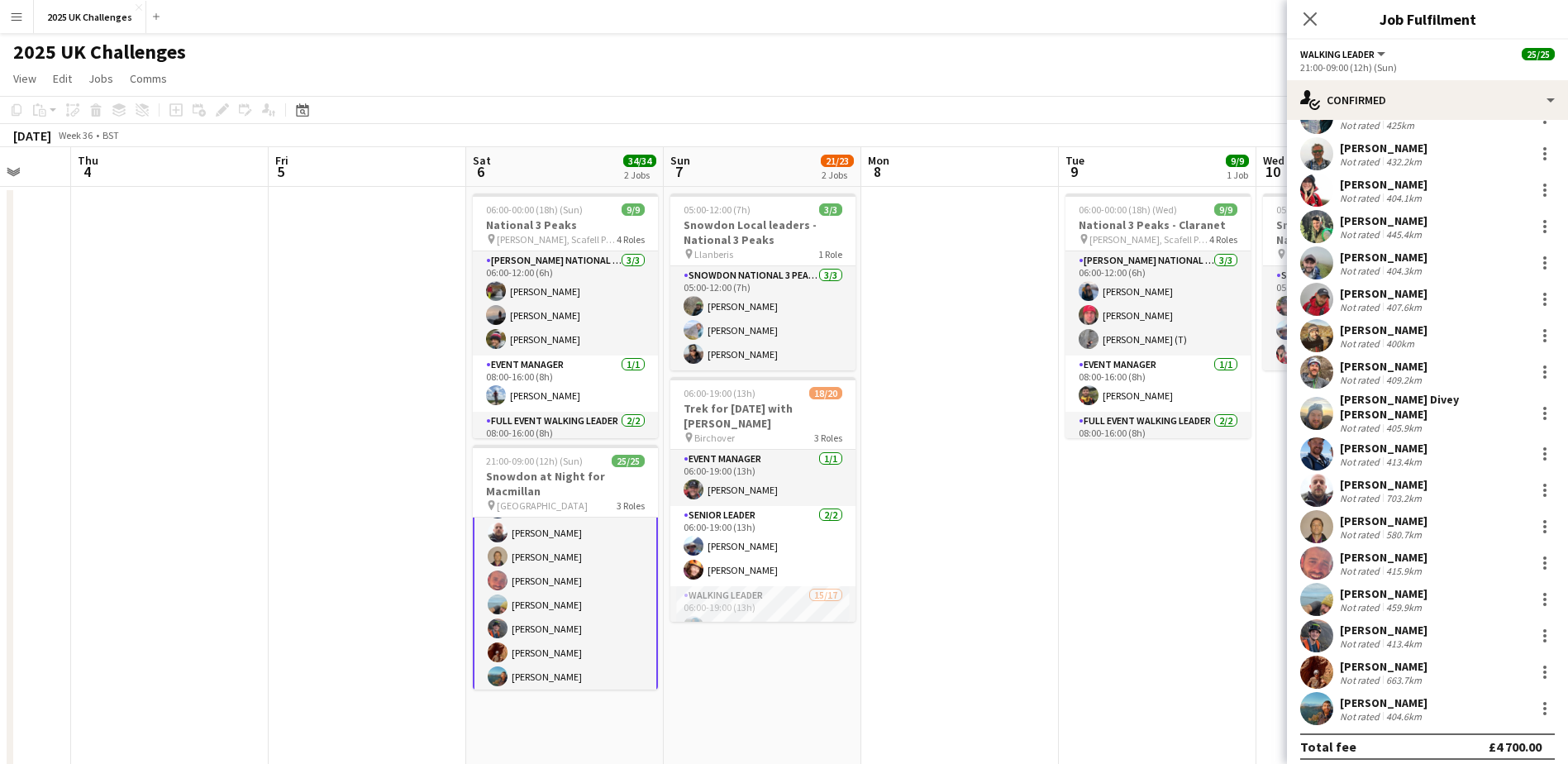
click at [1386, 659] on div "[PERSON_NAME]" at bounding box center [1384, 666] width 88 height 15
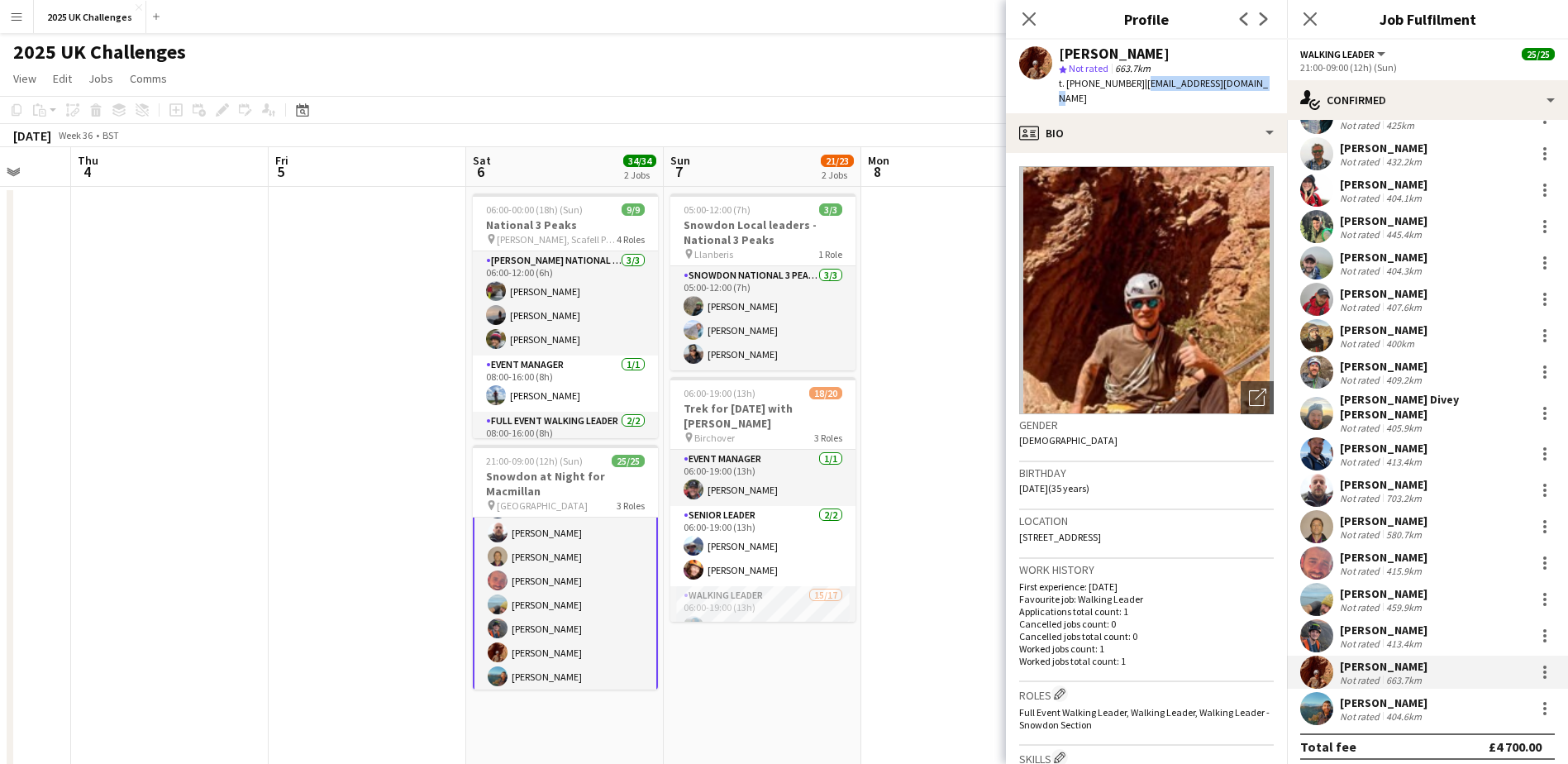
drag, startPoint x: 1257, startPoint y: 83, endPoint x: 1138, endPoint y: 92, distance: 119.3
click at [1138, 92] on div "Lewis Metcalfe star Not rated 663.7km t. +447949738402 | lmetcalfe1989@gmail.com" at bounding box center [1147, 76] width 281 height 74
copy span "lmetcalfe1989@gmail.com"
click at [755, 731] on app-date-cell "05:00-12:00 (7h) 3/3 Snowdon Local leaders - National 3 Peaks pin Llanberis 1 R…" at bounding box center [763, 701] width 197 height 1028
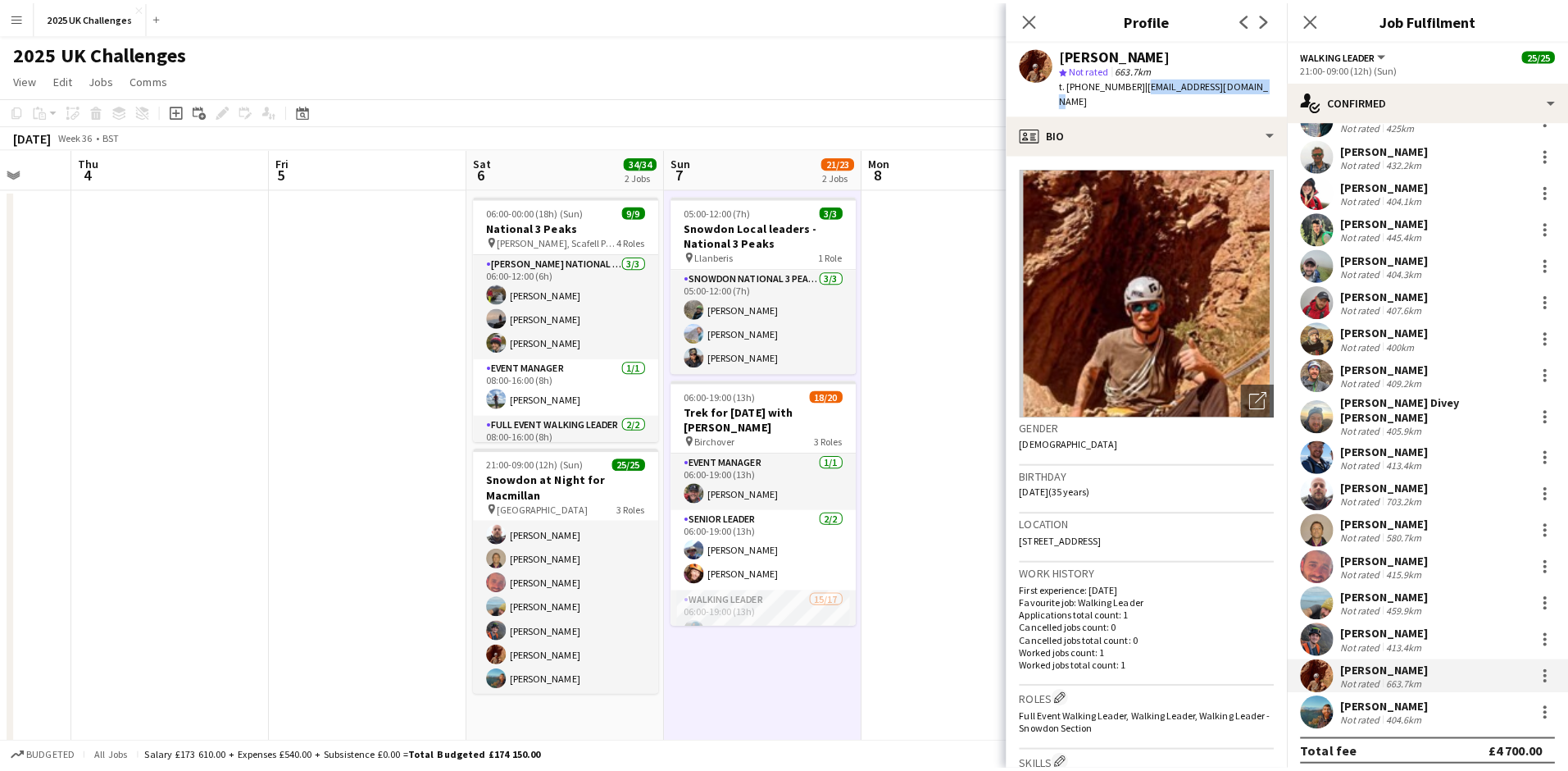
scroll to position [520, 0]
